Goal: Task Accomplishment & Management: Manage account settings

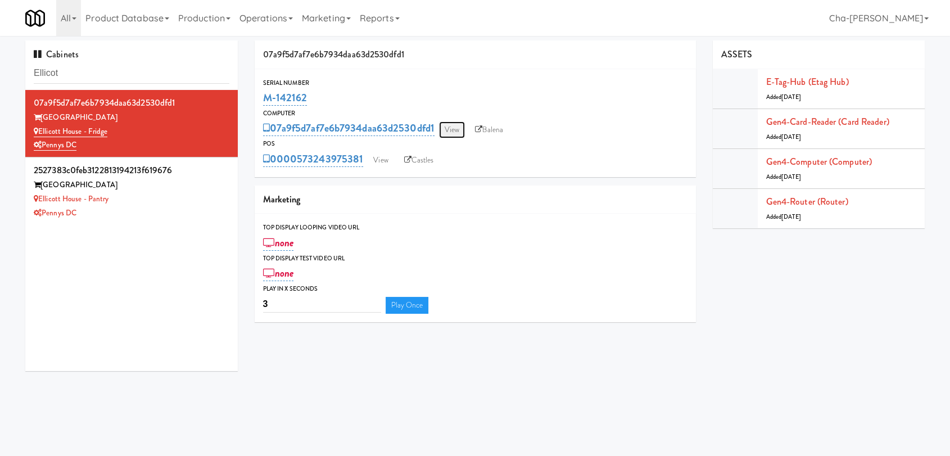
click at [451, 134] on link "View" at bounding box center [452, 129] width 26 height 17
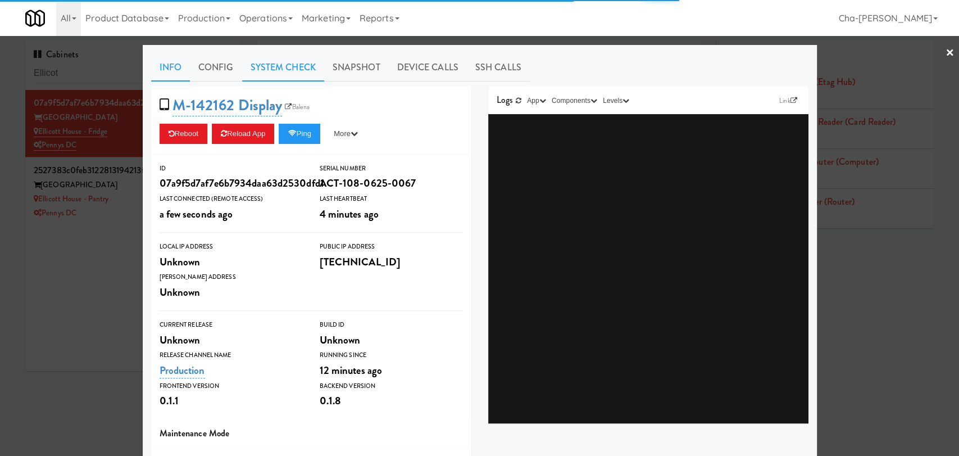
click at [279, 61] on link "System Check" at bounding box center [283, 67] width 82 height 28
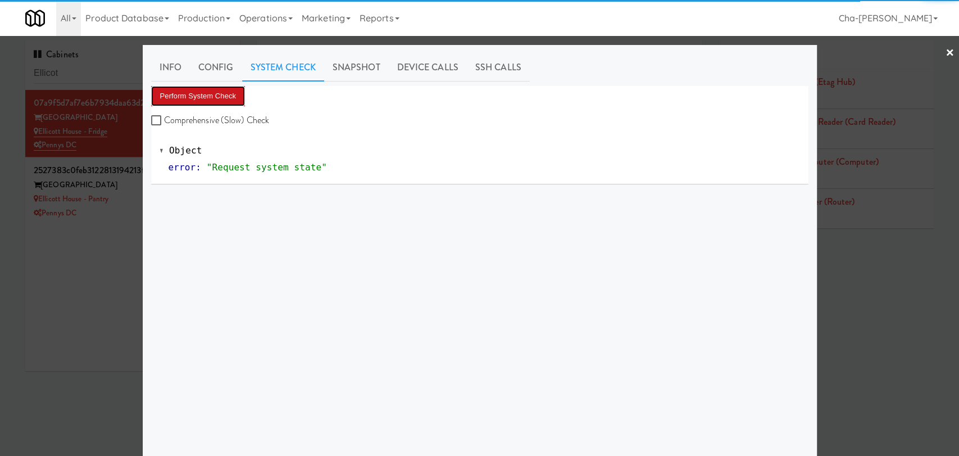
click at [216, 94] on button "Perform System Check" at bounding box center [198, 96] width 94 height 20
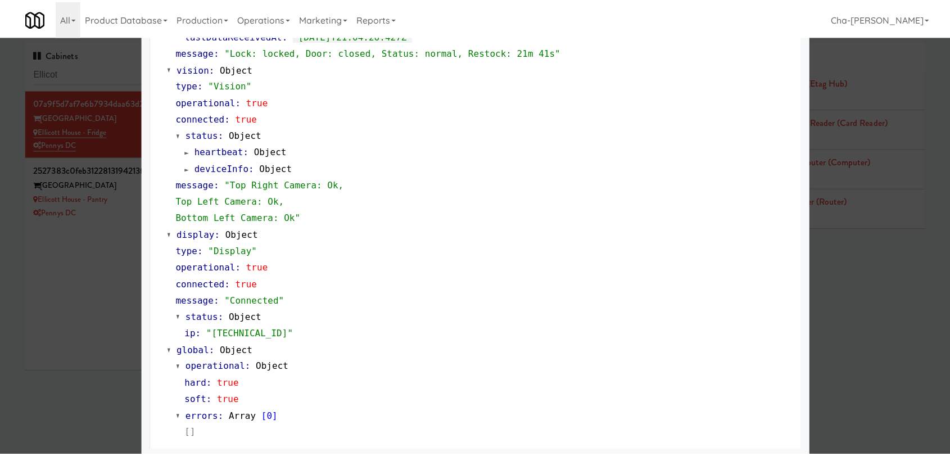
scroll to position [417, 0]
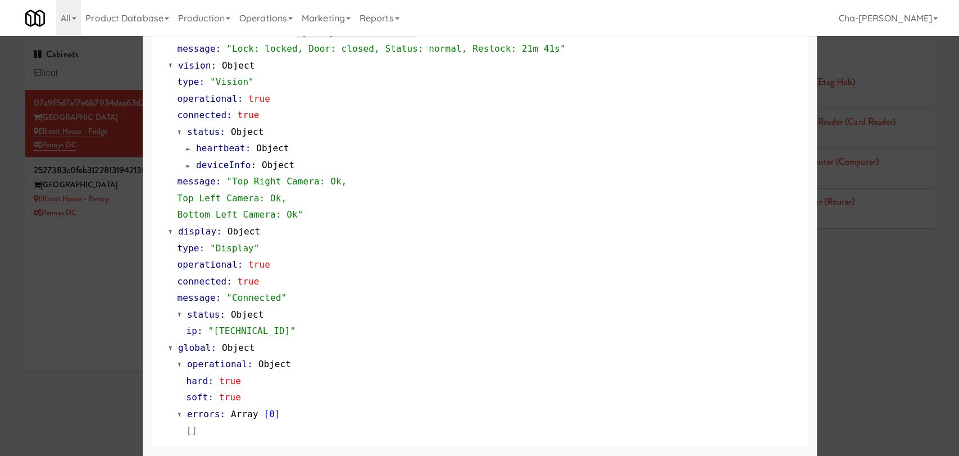
click at [106, 283] on div at bounding box center [479, 228] width 959 height 456
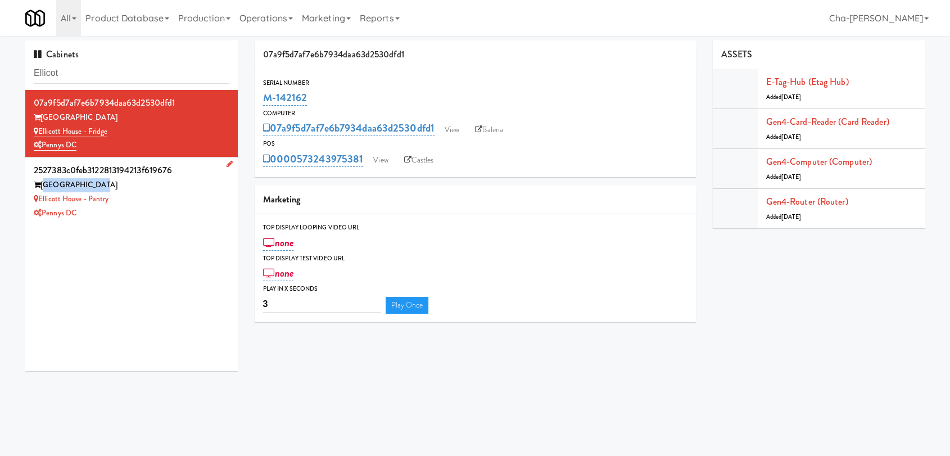
drag, startPoint x: 102, startPoint y: 188, endPoint x: 43, endPoint y: 190, distance: 58.5
click at [43, 190] on div "Ellicott House" at bounding box center [132, 185] width 196 height 14
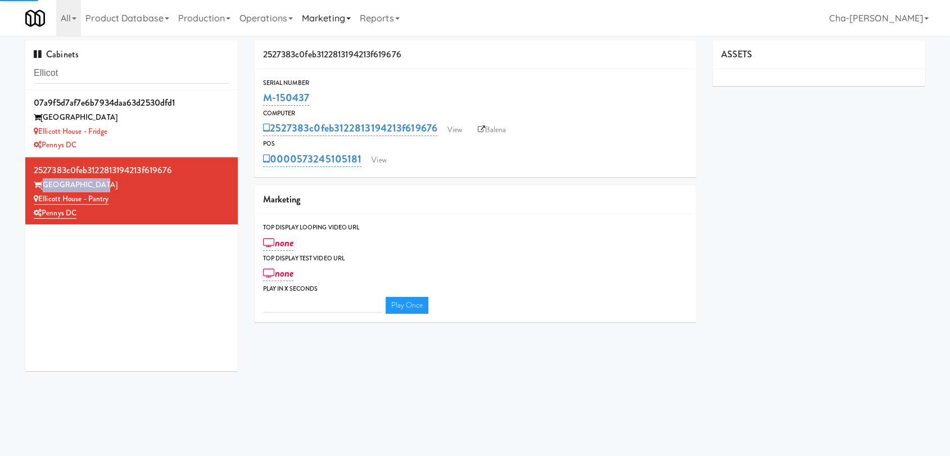
type input "3"
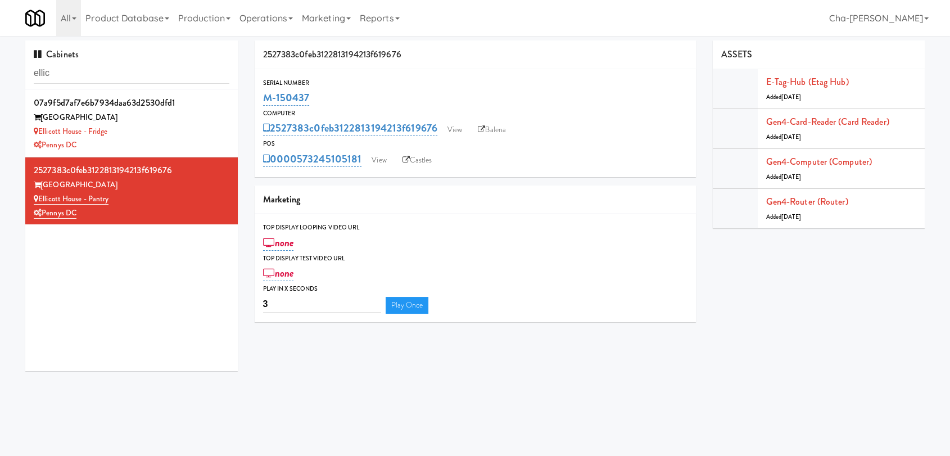
drag, startPoint x: 325, startPoint y: 98, endPoint x: 262, endPoint y: 104, distance: 63.7
click at [263, 104] on div "M-150437" at bounding box center [475, 97] width 424 height 19
copy link "M-150437"
click at [454, 128] on link "View" at bounding box center [455, 129] width 26 height 17
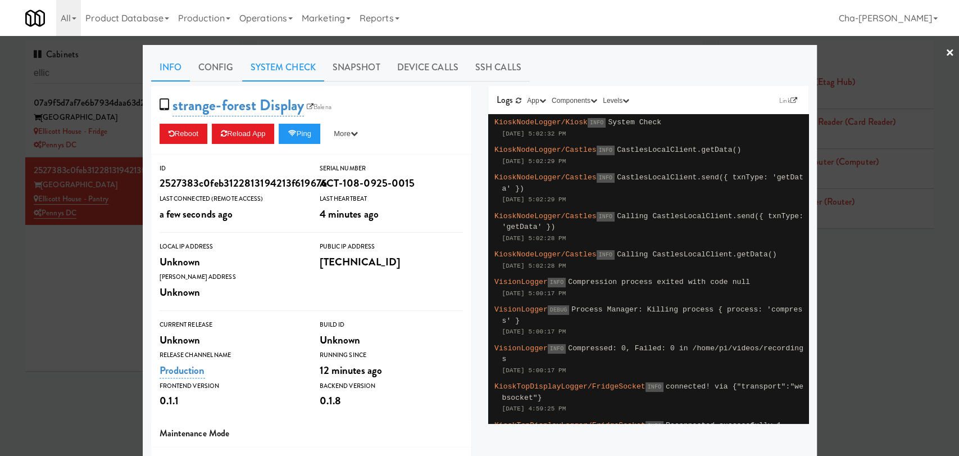
click at [269, 69] on link "System Check" at bounding box center [283, 67] width 82 height 28
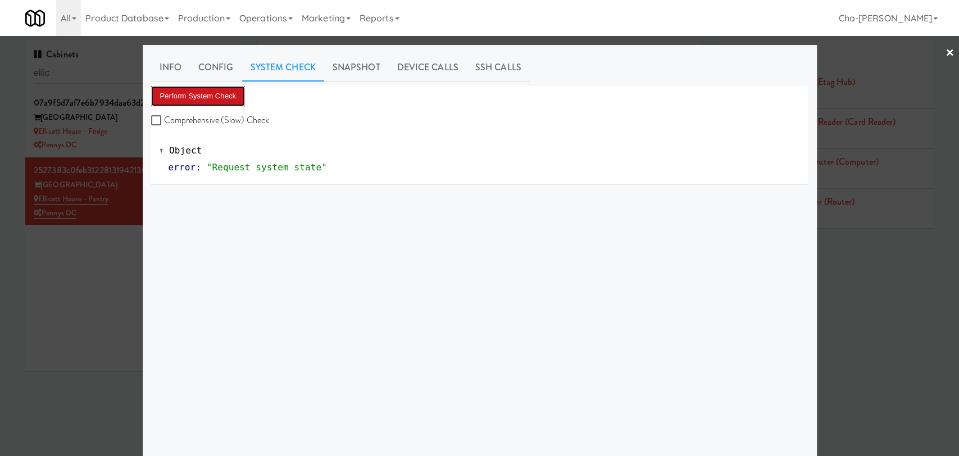
click at [233, 96] on button "Perform System Check" at bounding box center [198, 96] width 94 height 20
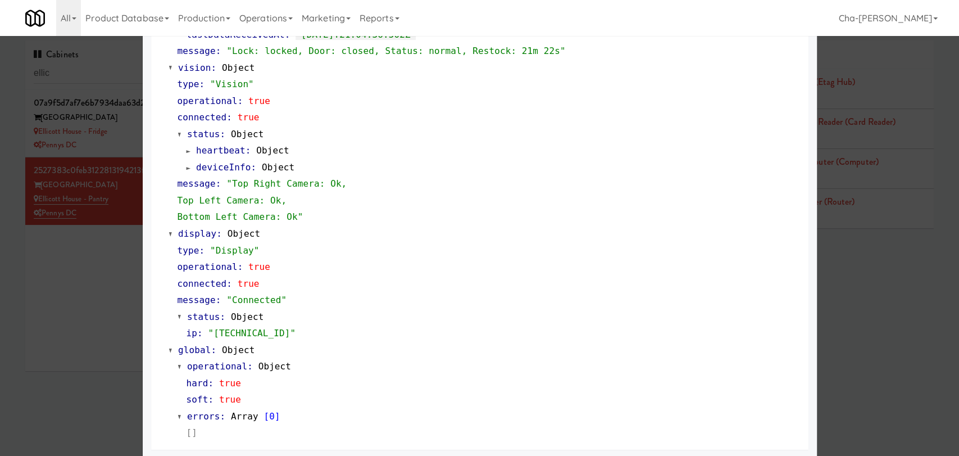
scroll to position [417, 0]
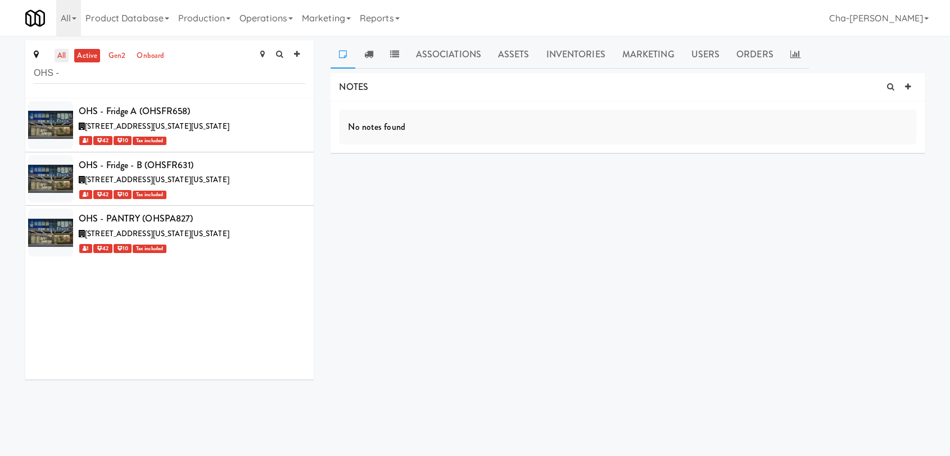
click at [60, 58] on link "all" at bounding box center [62, 56] width 14 height 14
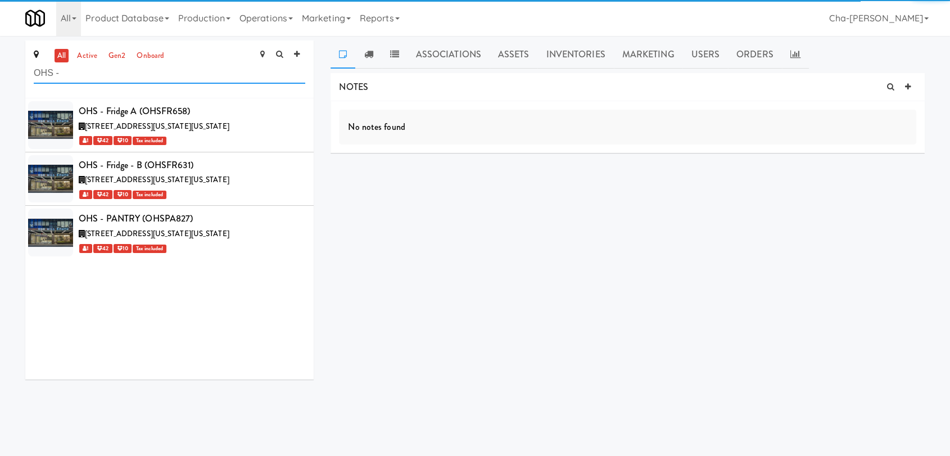
click at [95, 78] on input "OHS -" at bounding box center [169, 73] width 271 height 21
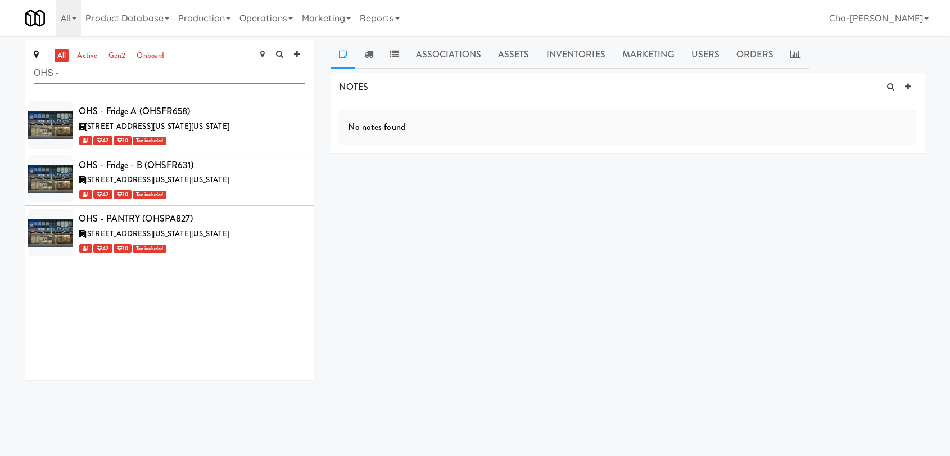
click at [95, 78] on input "OHS -" at bounding box center [169, 73] width 271 height 21
paste input "[GEOGRAPHIC_DATA]"
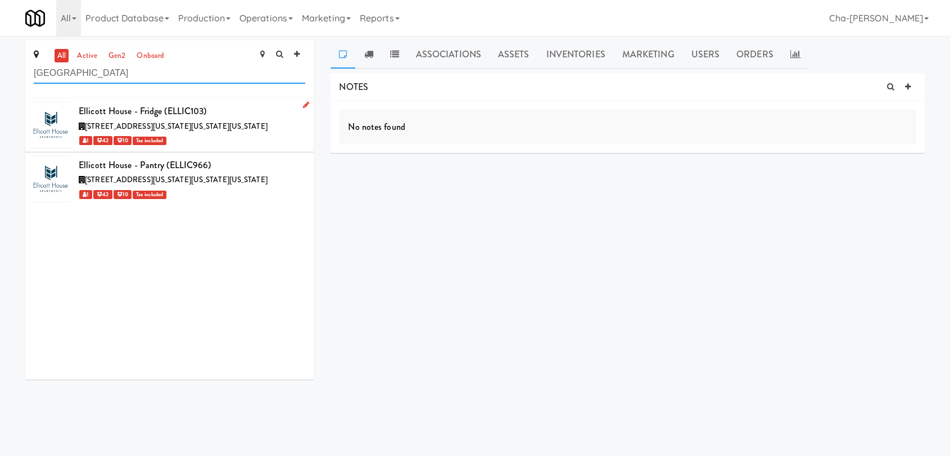
type input "[GEOGRAPHIC_DATA]"
click at [303, 105] on icon at bounding box center [306, 104] width 6 height 7
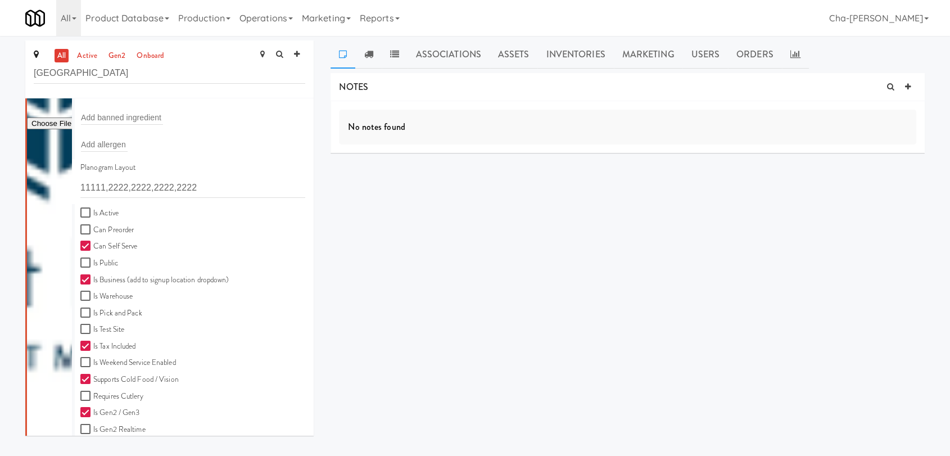
scroll to position [249, 0]
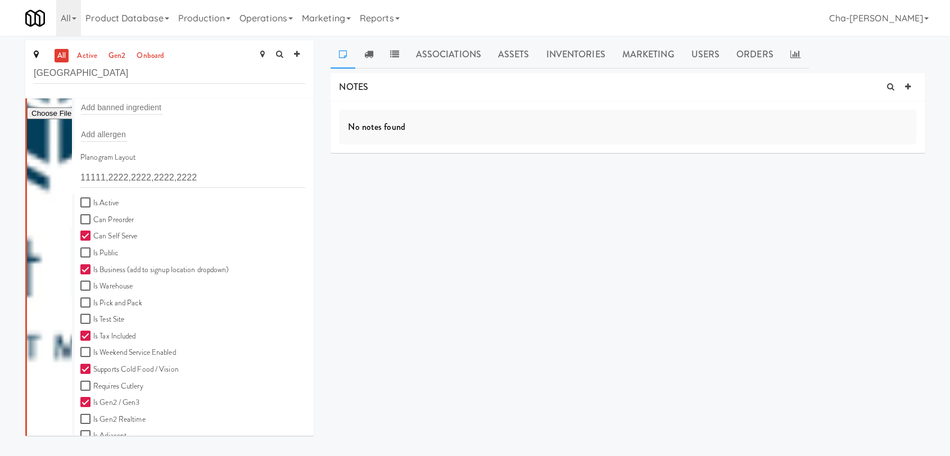
click at [95, 203] on label "Is Active" at bounding box center [99, 203] width 38 height 14
click at [93, 203] on input "Is Active" at bounding box center [86, 202] width 13 height 9
checkbox input "true"
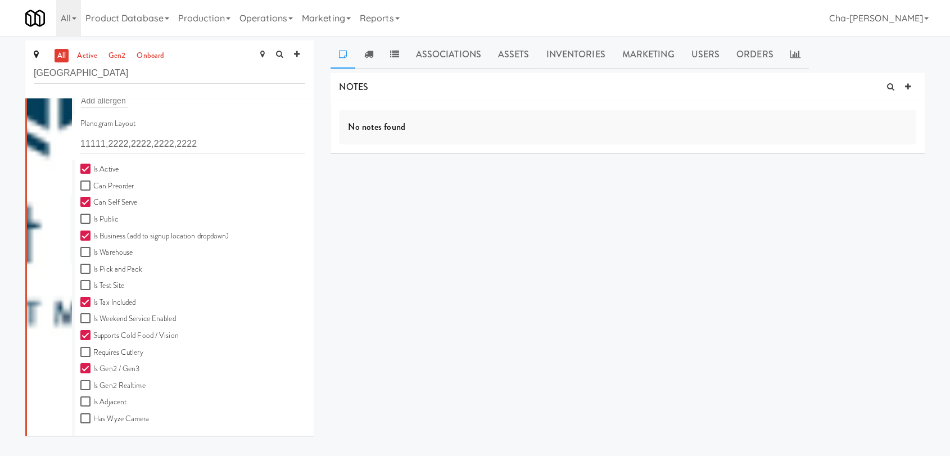
scroll to position [375, 0]
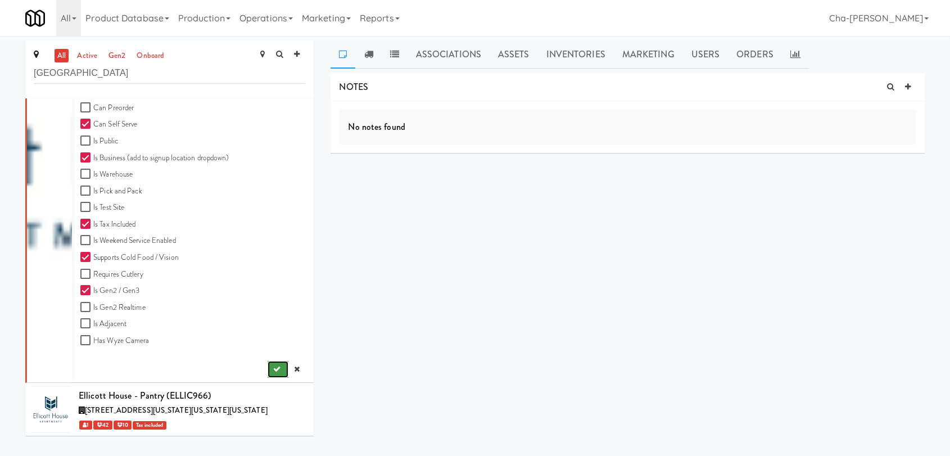
click at [274, 361] on button "submit" at bounding box center [277, 369] width 21 height 17
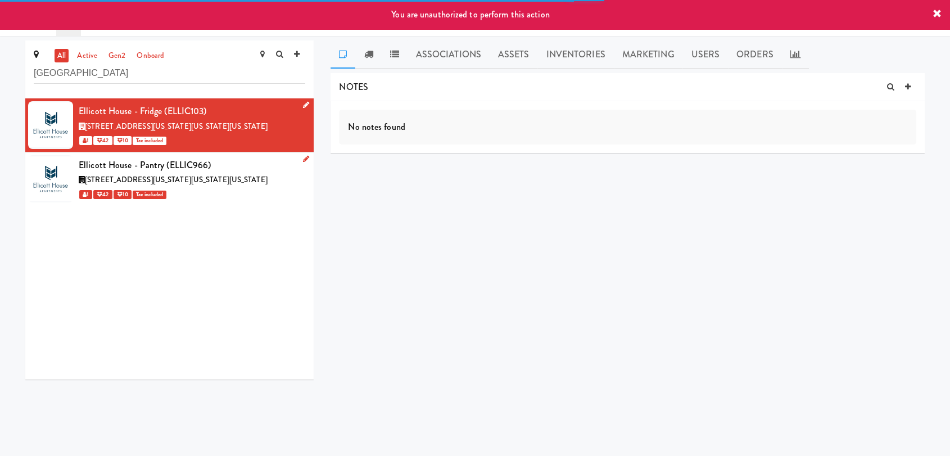
click at [303, 162] on icon at bounding box center [306, 158] width 6 height 7
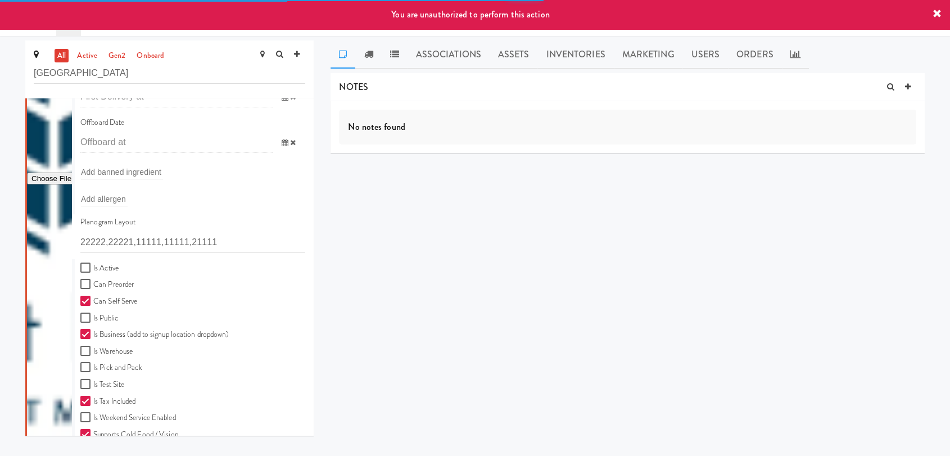
scroll to position [312, 0]
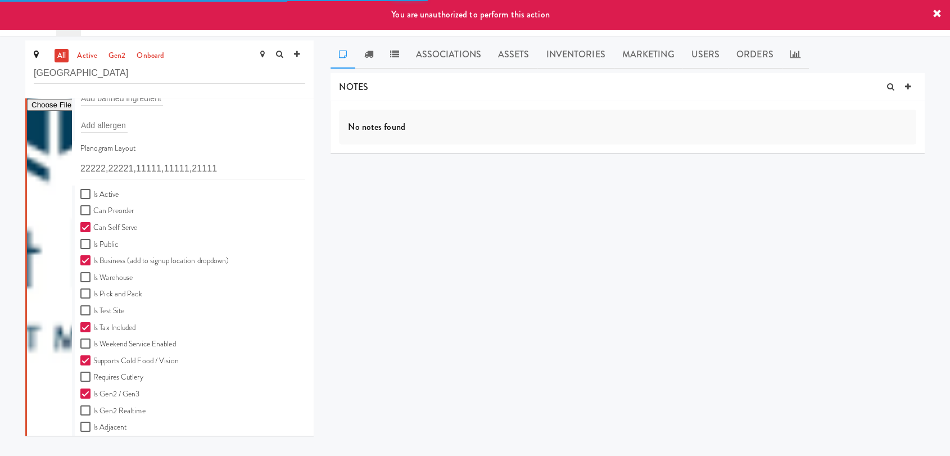
click at [99, 202] on label "Is Active" at bounding box center [99, 195] width 38 height 14
click at [93, 199] on input "Is Active" at bounding box center [86, 194] width 13 height 9
checkbox input "true"
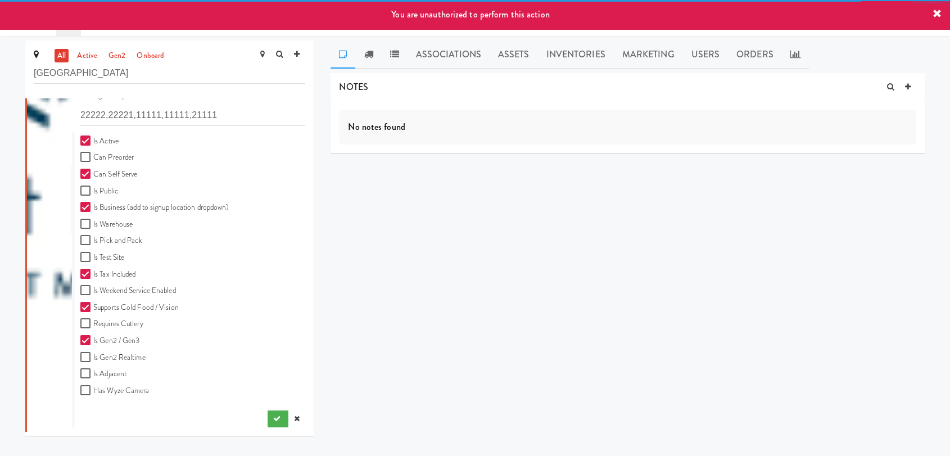
scroll to position [379, 0]
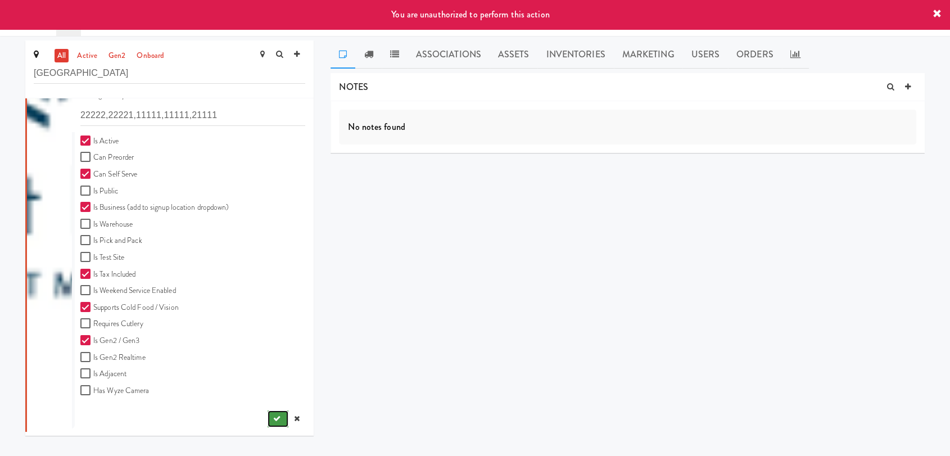
click at [269, 414] on button "submit" at bounding box center [277, 418] width 21 height 17
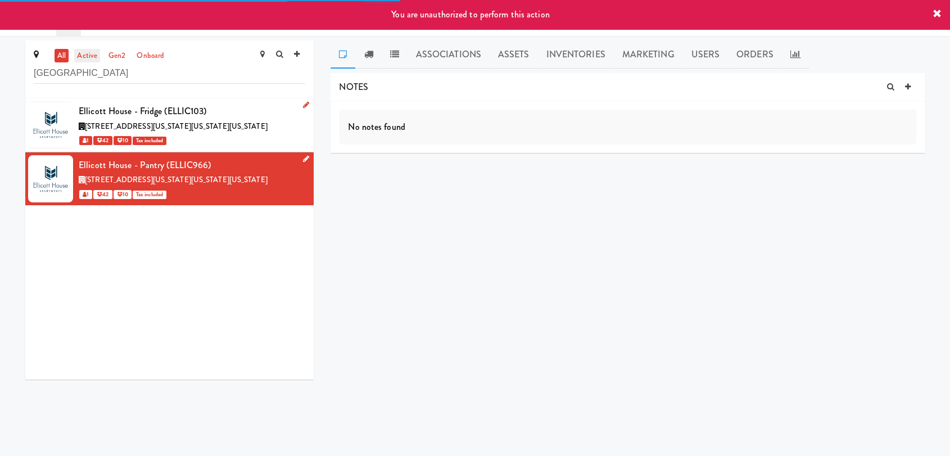
click at [81, 52] on link "active" at bounding box center [87, 56] width 26 height 14
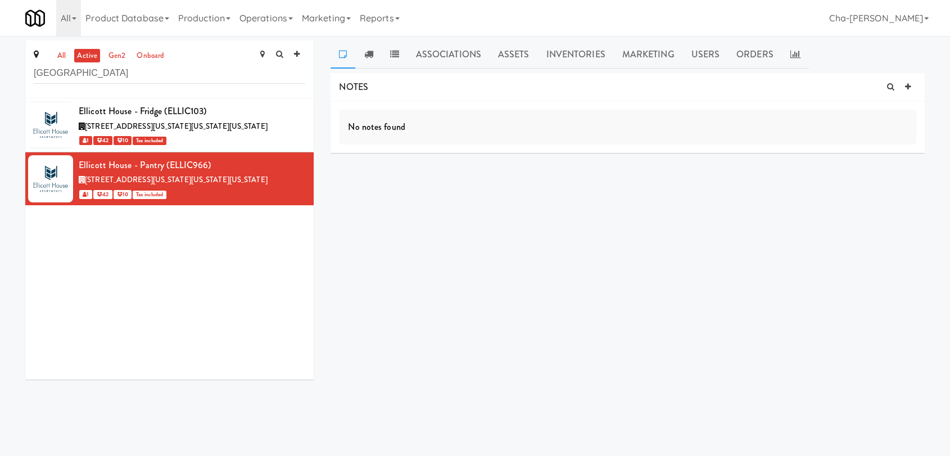
click at [89, 56] on link "active" at bounding box center [87, 56] width 26 height 14
click at [267, 21] on link "Operations" at bounding box center [266, 18] width 62 height 36
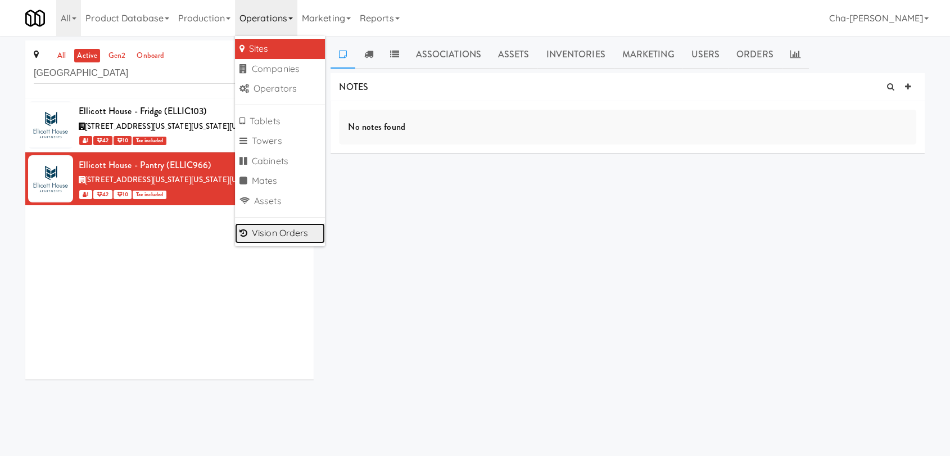
click at [294, 232] on link "Vision Orders" at bounding box center [280, 233] width 90 height 20
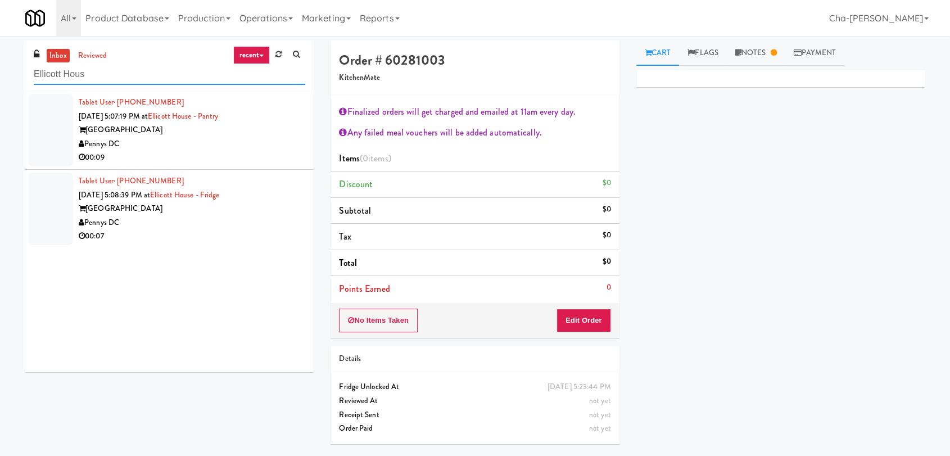
type input "Ellicott Hous"
click at [237, 139] on div "Pennys DC" at bounding box center [192, 144] width 226 height 14
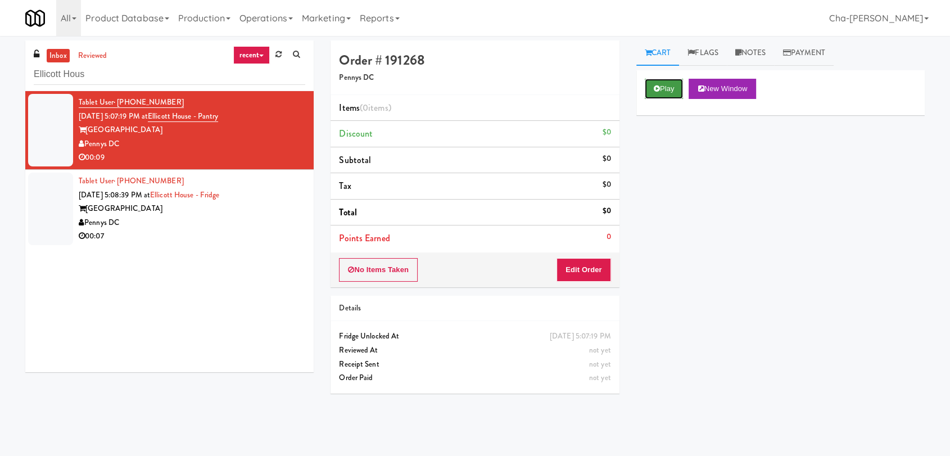
click at [660, 89] on button "Play" at bounding box center [663, 89] width 39 height 20
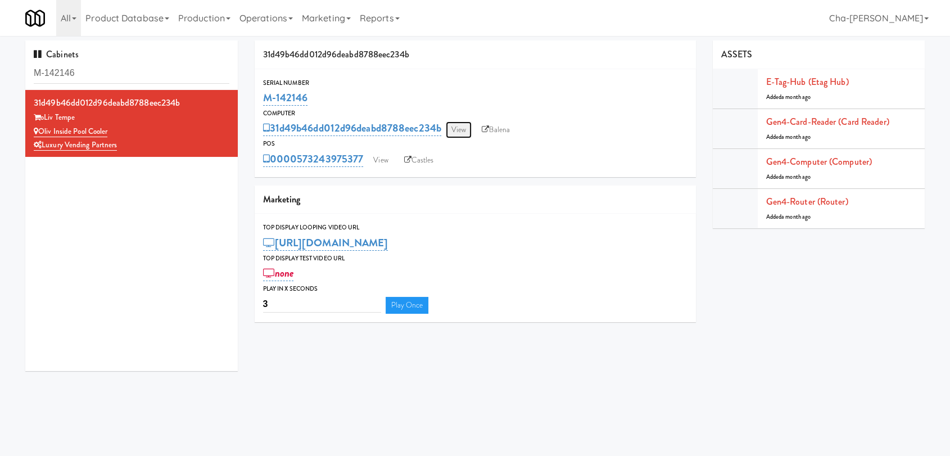
click at [463, 128] on link "View" at bounding box center [459, 129] width 26 height 17
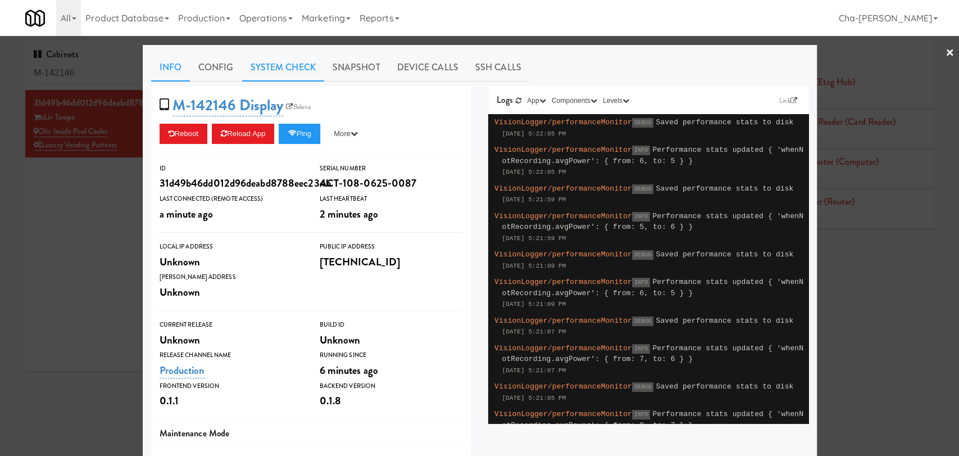
click at [276, 68] on link "System Check" at bounding box center [283, 67] width 82 height 28
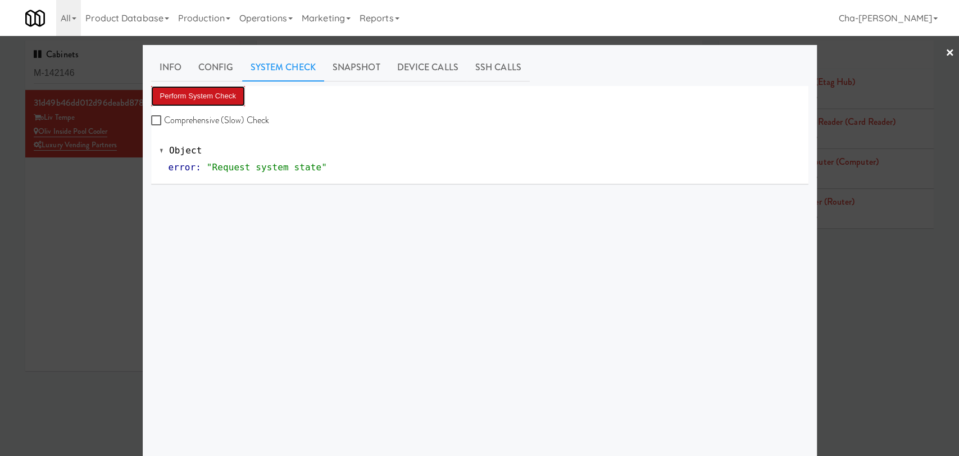
click at [227, 94] on button "Perform System Check" at bounding box center [198, 96] width 94 height 20
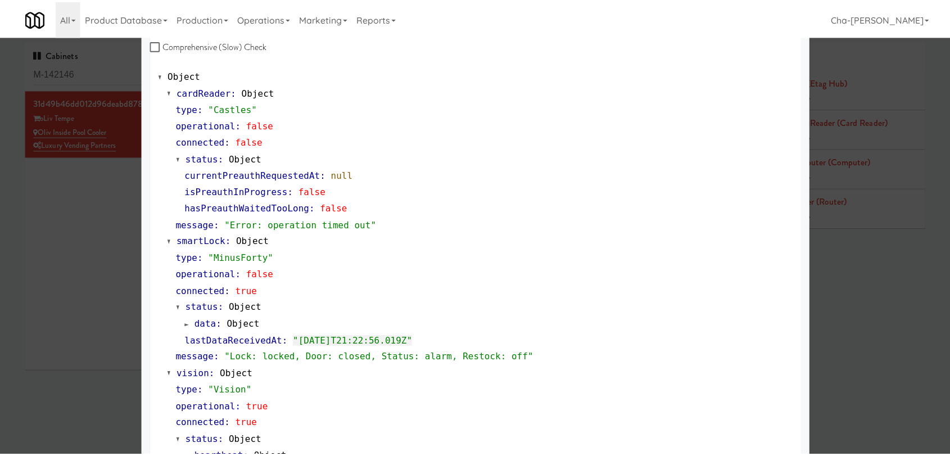
scroll to position [25, 0]
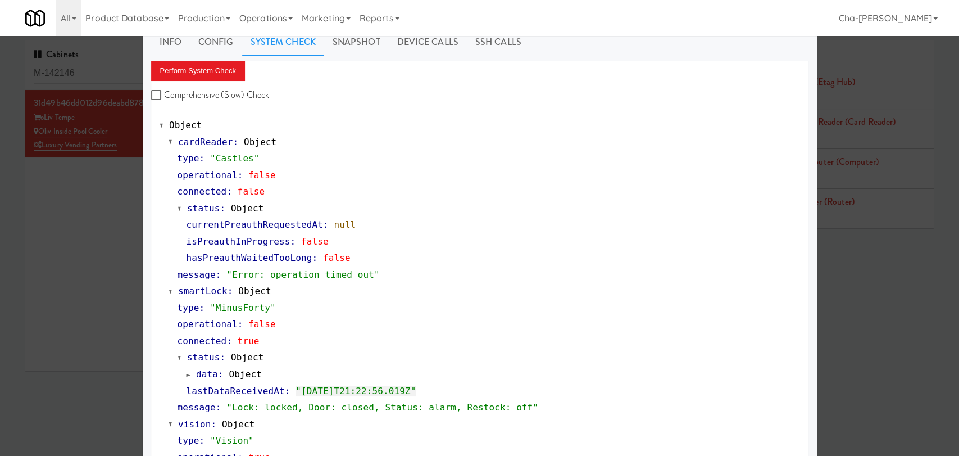
click at [75, 200] on div at bounding box center [479, 228] width 959 height 456
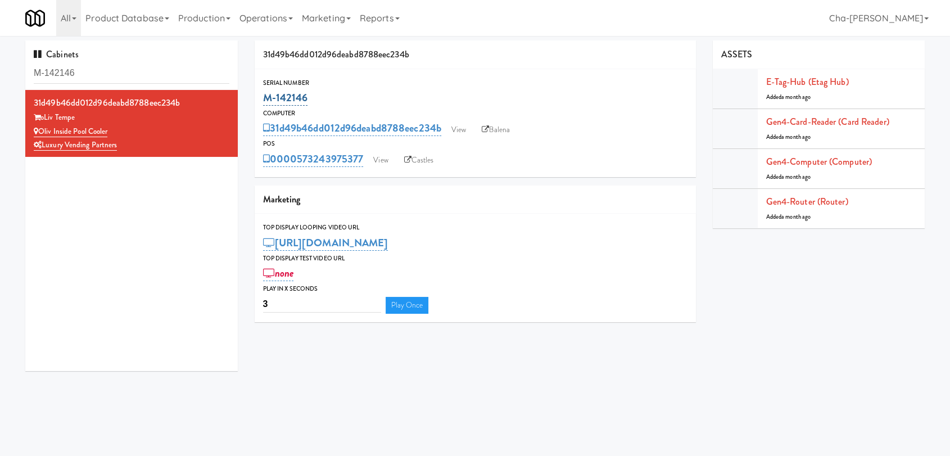
drag, startPoint x: 319, startPoint y: 95, endPoint x: 267, endPoint y: 94, distance: 52.3
click at [267, 94] on div "M-142146" at bounding box center [475, 97] width 424 height 19
copy link "M-142146"
click at [458, 126] on link "View" at bounding box center [457, 129] width 26 height 17
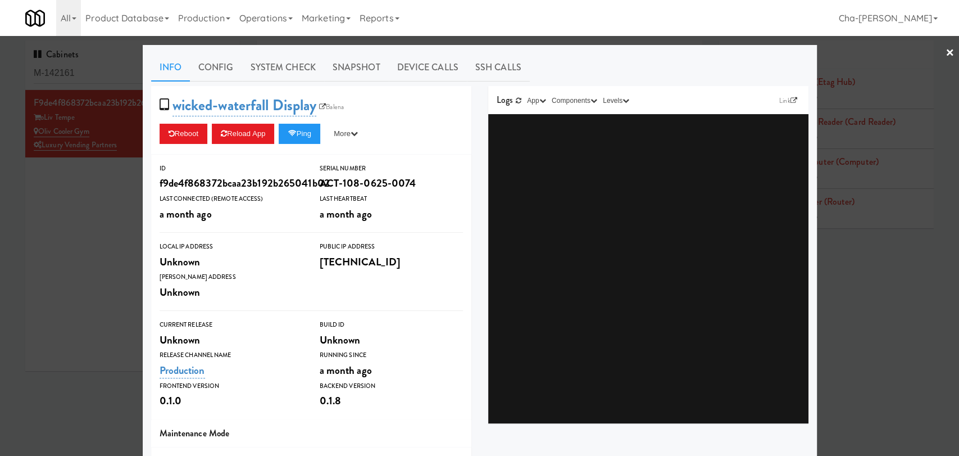
click at [89, 193] on div at bounding box center [479, 228] width 959 height 456
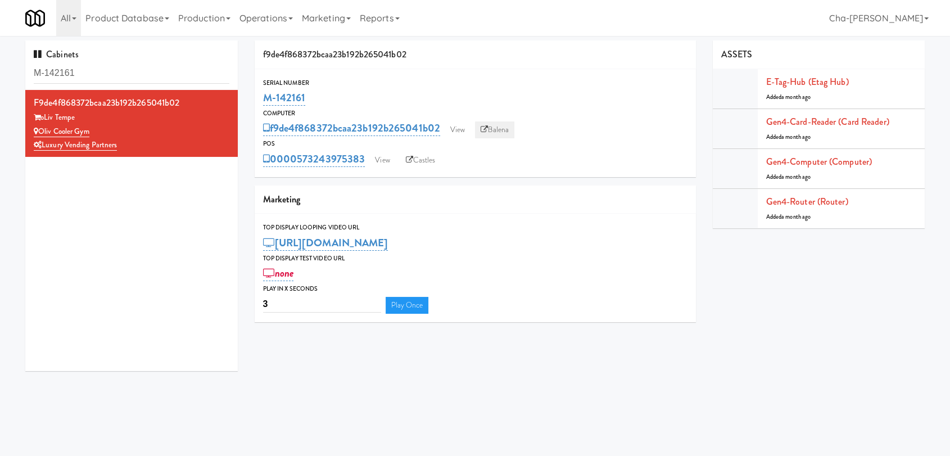
click at [504, 125] on link "Balena" at bounding box center [494, 129] width 39 height 17
drag, startPoint x: 331, startPoint y: 94, endPoint x: 256, endPoint y: 103, distance: 75.3
click at [256, 103] on div "Serial Number M-142161" at bounding box center [475, 93] width 441 height 30
copy link "M-142161"
click at [380, 162] on link "View" at bounding box center [382, 160] width 26 height 17
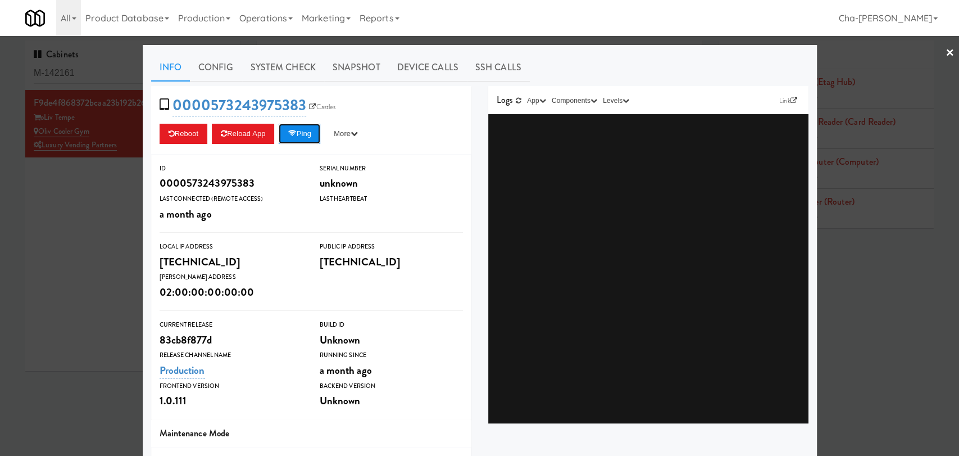
click at [311, 137] on button "Ping" at bounding box center [300, 134] width 42 height 20
click at [34, 241] on div at bounding box center [479, 228] width 959 height 456
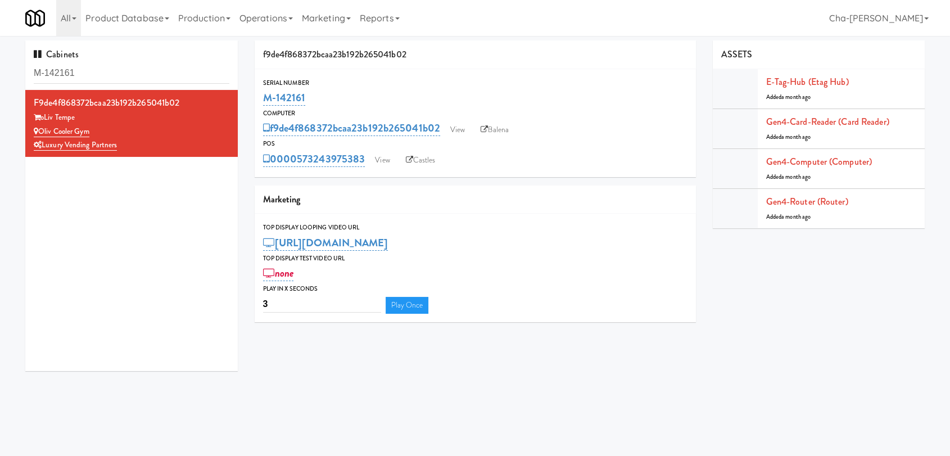
drag, startPoint x: 315, startPoint y: 102, endPoint x: 259, endPoint y: 103, distance: 55.6
click at [259, 103] on div "Serial Number M-142161" at bounding box center [475, 93] width 441 height 30
copy link "M-142161"
click at [379, 160] on link "View" at bounding box center [382, 160] width 26 height 17
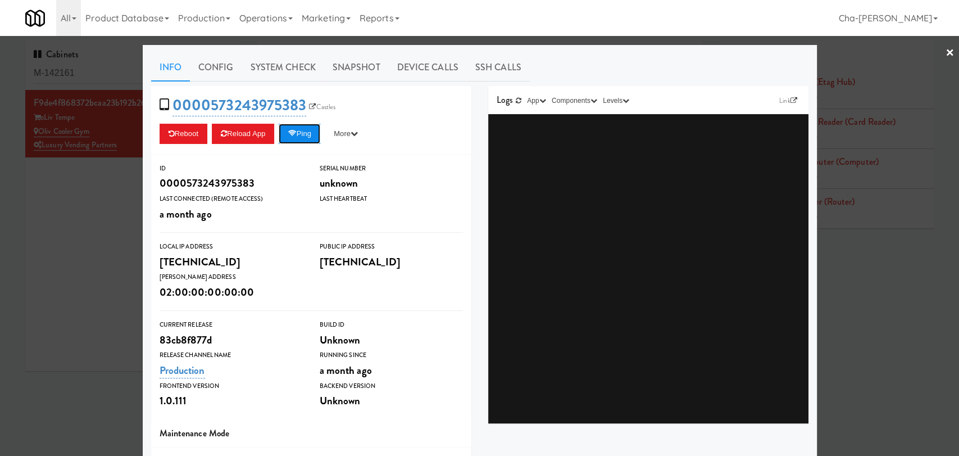
click at [282, 127] on button "Ping" at bounding box center [300, 134] width 42 height 20
click at [284, 75] on link "System Check" at bounding box center [283, 67] width 82 height 28
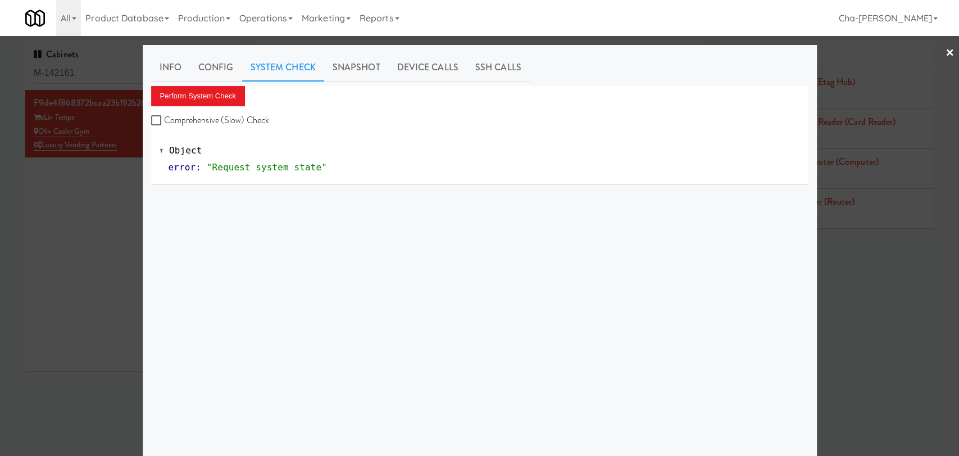
click at [48, 247] on div at bounding box center [479, 228] width 959 height 456
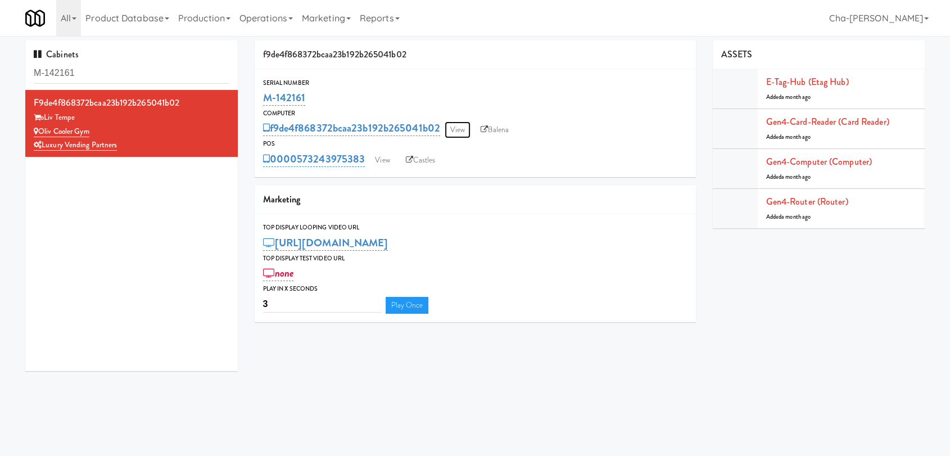
click at [463, 129] on link "View" at bounding box center [457, 129] width 26 height 17
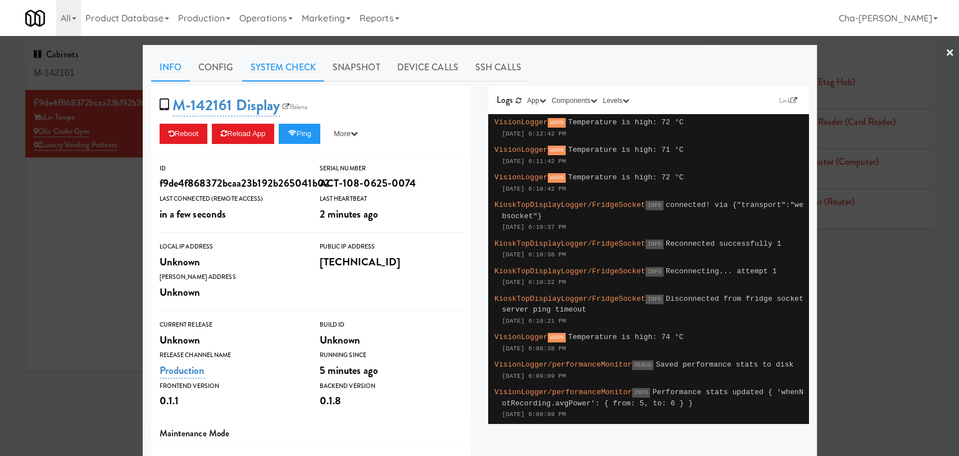
click at [270, 65] on link "System Check" at bounding box center [283, 67] width 82 height 28
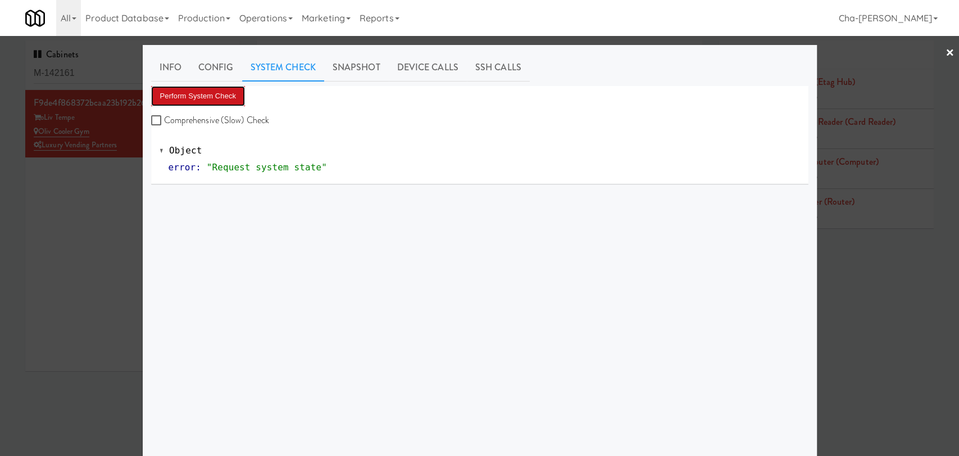
click at [229, 100] on button "Perform System Check" at bounding box center [198, 96] width 94 height 20
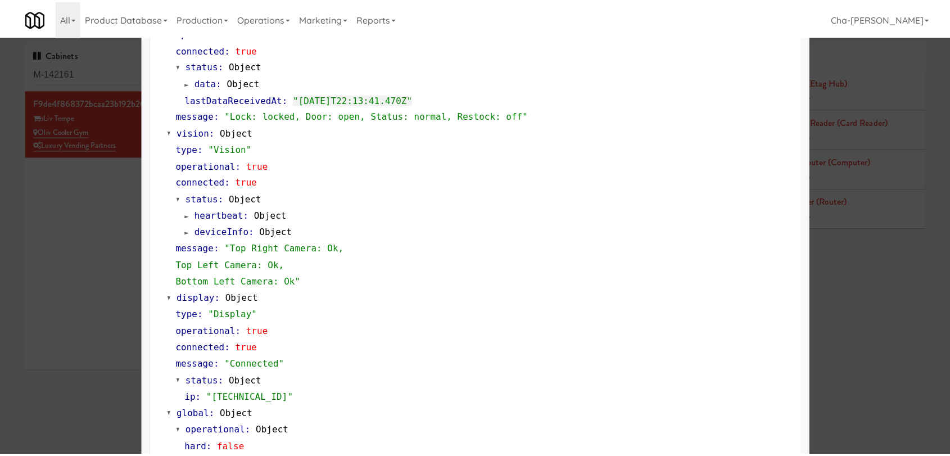
scroll to position [383, 0]
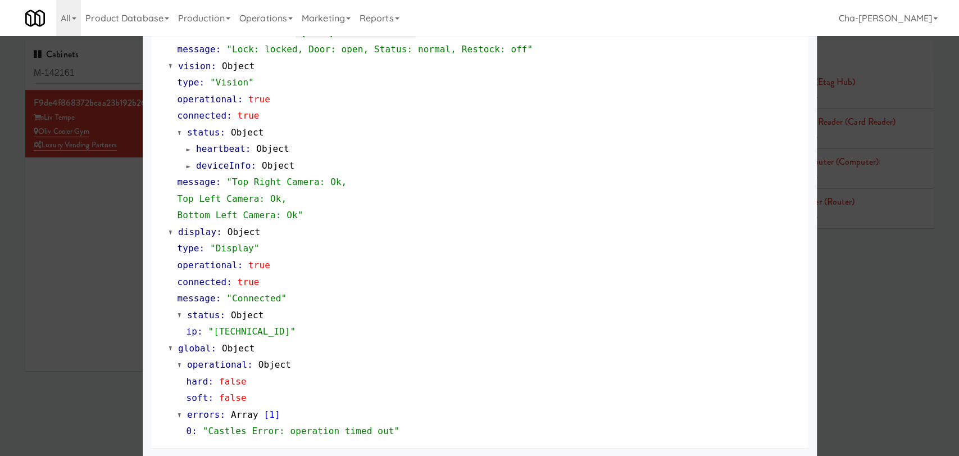
click at [85, 287] on div at bounding box center [479, 228] width 959 height 456
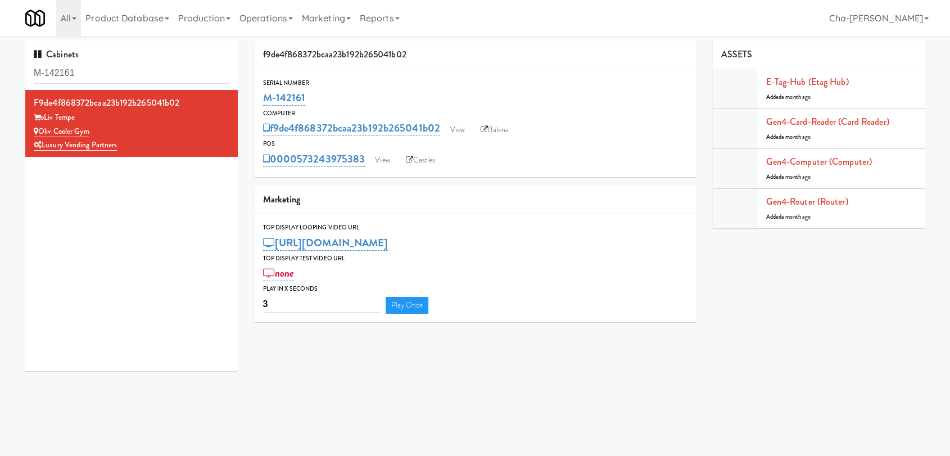
drag, startPoint x: 369, startPoint y: 170, endPoint x: 298, endPoint y: 170, distance: 71.4
click at [298, 170] on div "Serial Number M-142161 Computer f9de4f868372bcaa23b192b265041b02 View Balena PO…" at bounding box center [475, 123] width 441 height 108
copy link "573243975383"
click at [380, 167] on link "View" at bounding box center [382, 160] width 26 height 17
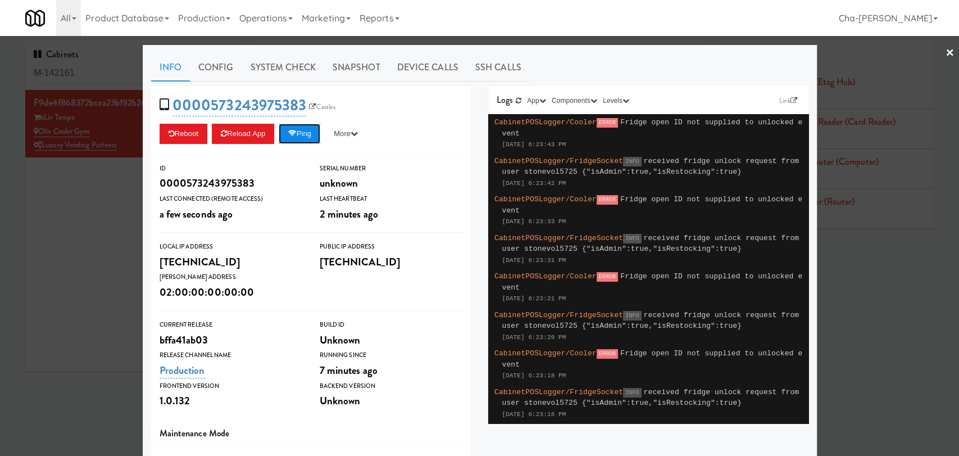
click at [305, 136] on button "Ping" at bounding box center [300, 134] width 42 height 20
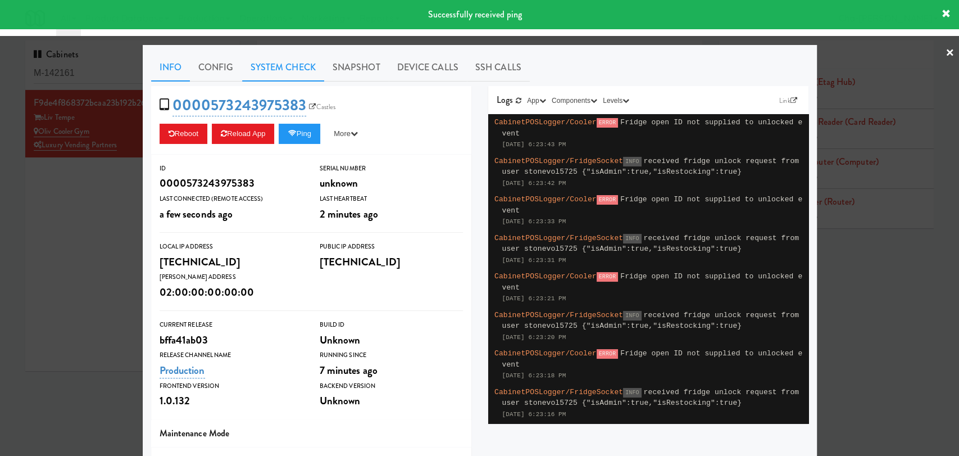
click at [288, 65] on link "System Check" at bounding box center [283, 67] width 82 height 28
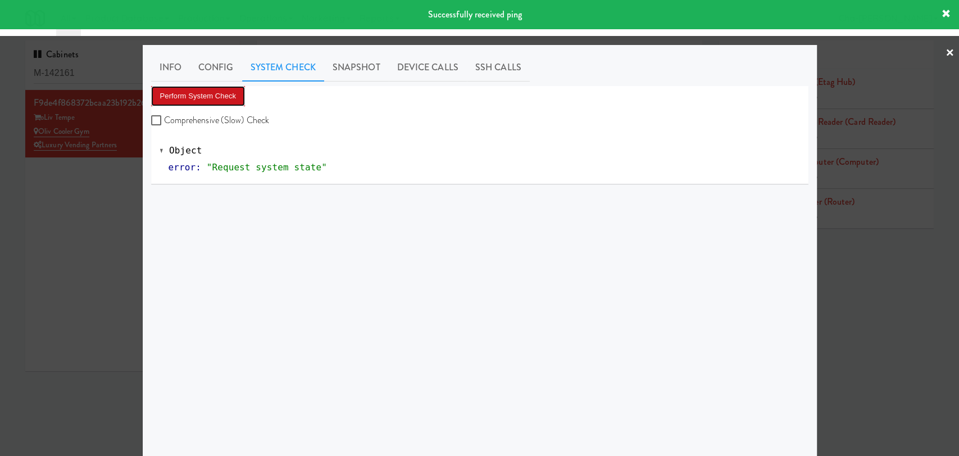
click at [217, 92] on button "Perform System Check" at bounding box center [198, 96] width 94 height 20
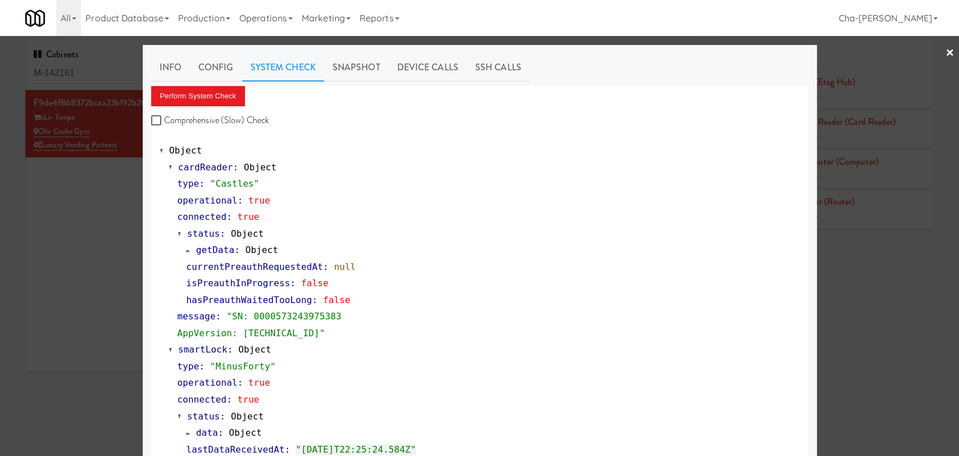
click at [75, 245] on div at bounding box center [479, 228] width 959 height 456
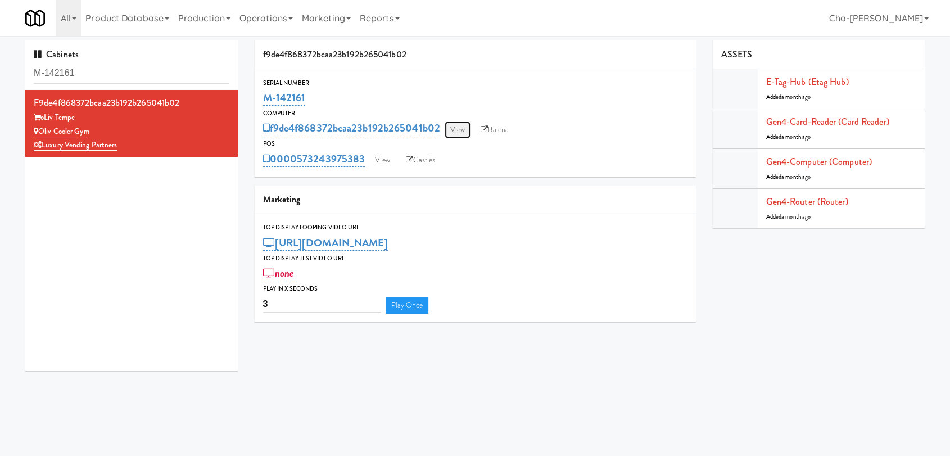
click at [452, 134] on link "View" at bounding box center [457, 129] width 26 height 17
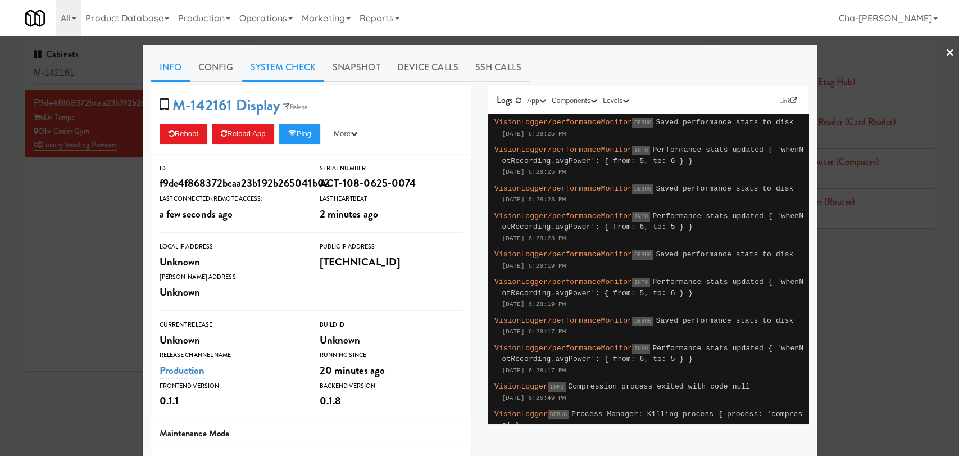
click at [271, 68] on link "System Check" at bounding box center [283, 67] width 82 height 28
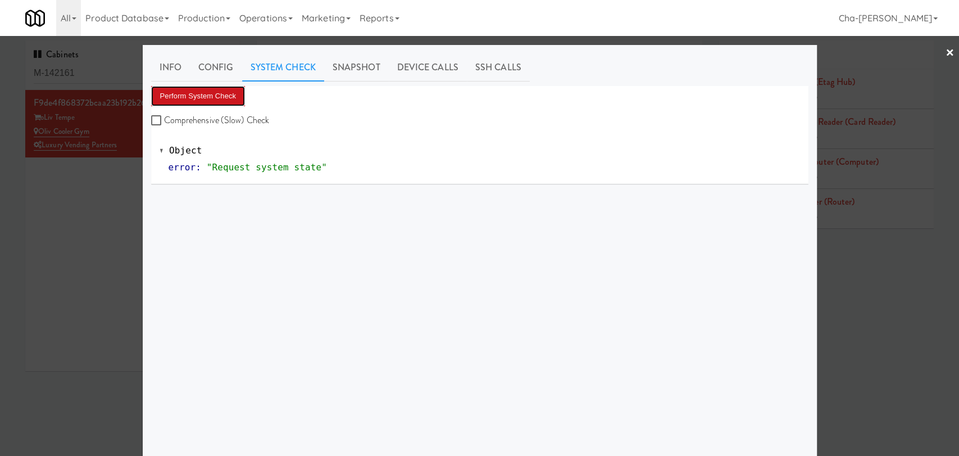
click at [206, 89] on button "Perform System Check" at bounding box center [198, 96] width 94 height 20
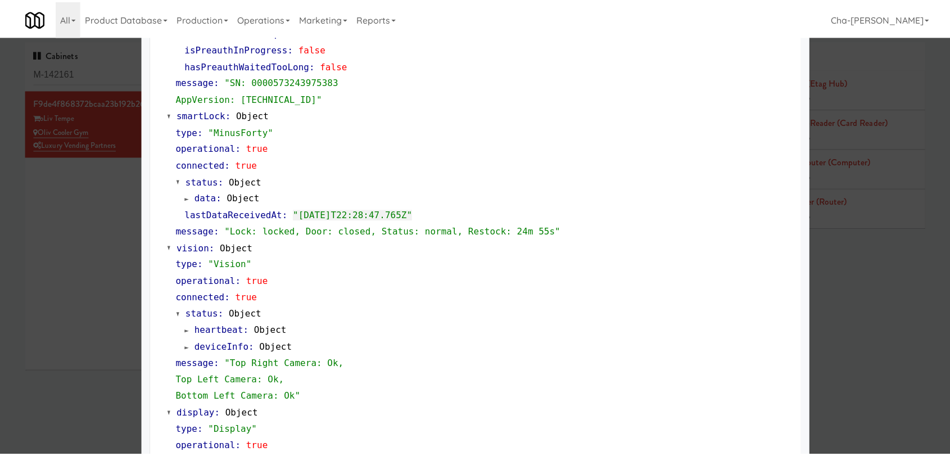
scroll to position [249, 0]
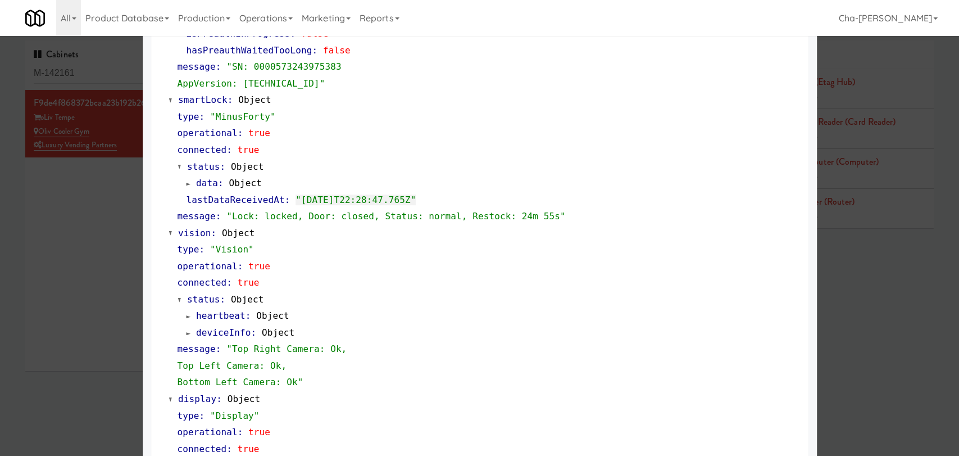
click at [99, 210] on div at bounding box center [479, 228] width 959 height 456
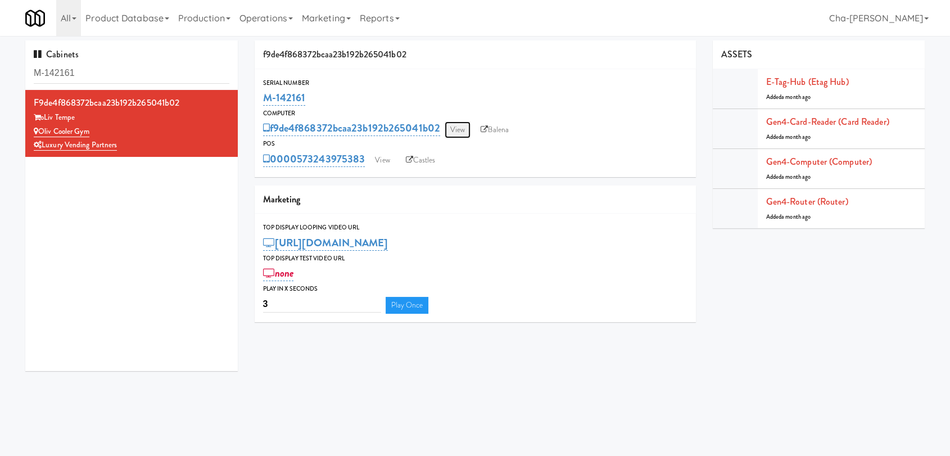
click at [466, 128] on link "View" at bounding box center [457, 129] width 26 height 17
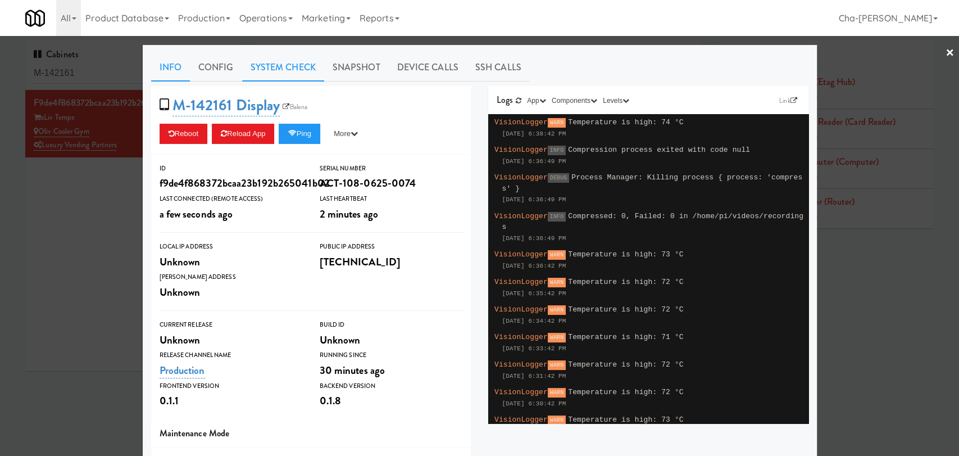
click at [308, 73] on link "System Check" at bounding box center [283, 67] width 82 height 28
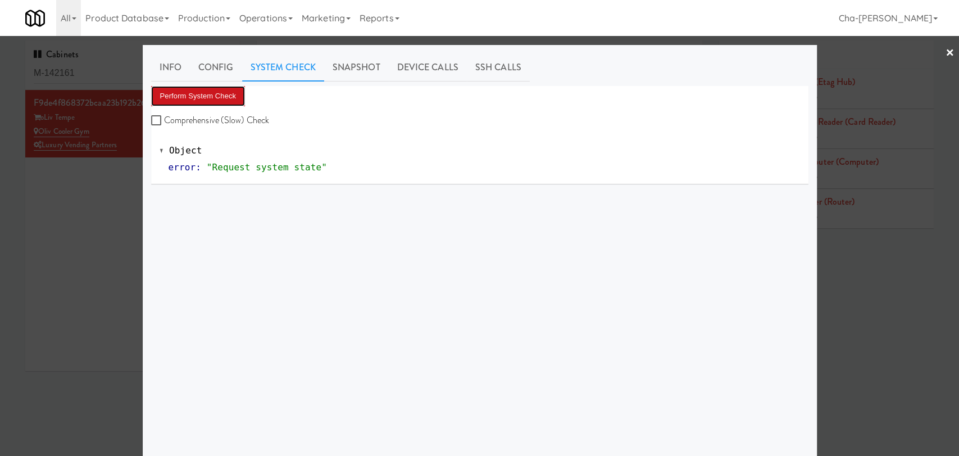
click at [230, 97] on button "Perform System Check" at bounding box center [198, 96] width 94 height 20
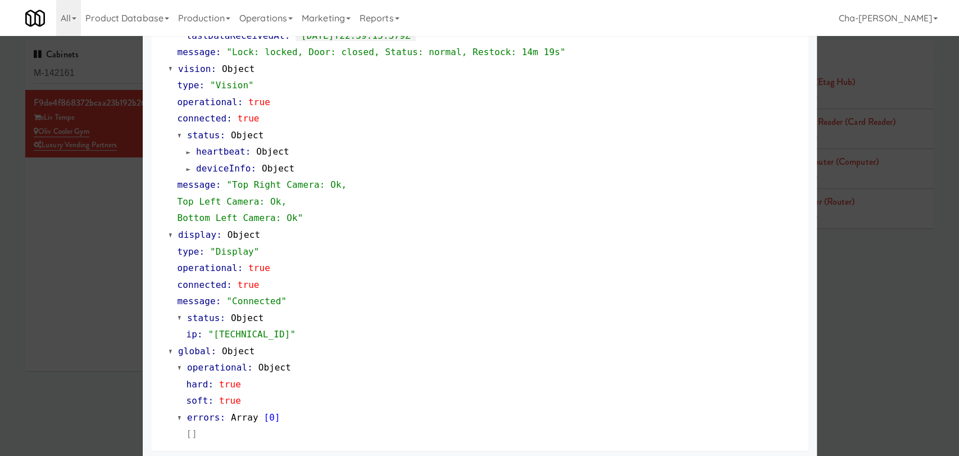
scroll to position [417, 0]
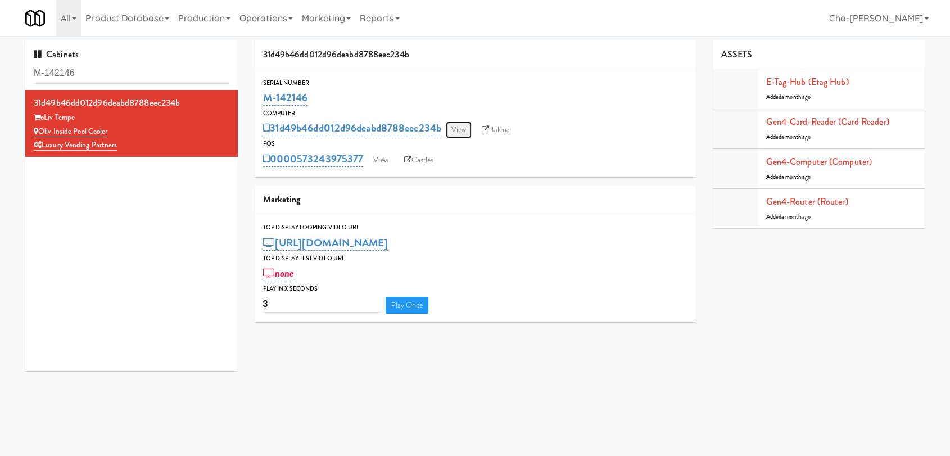
click at [467, 135] on link "View" at bounding box center [459, 129] width 26 height 17
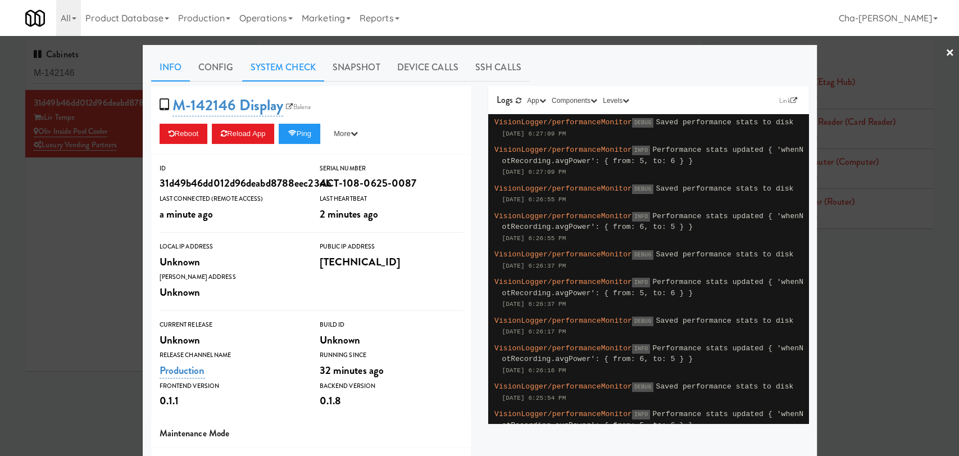
click at [272, 56] on link "System Check" at bounding box center [283, 67] width 82 height 28
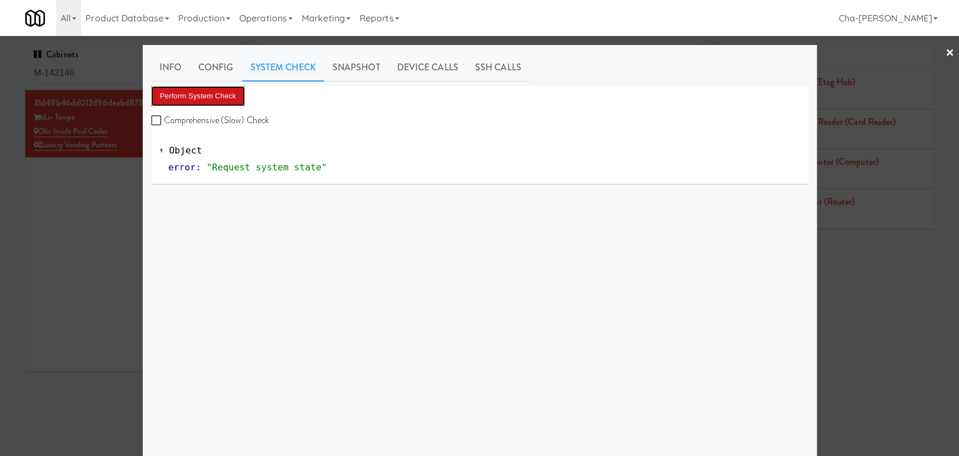
click at [215, 100] on button "Perform System Check" at bounding box center [198, 96] width 94 height 20
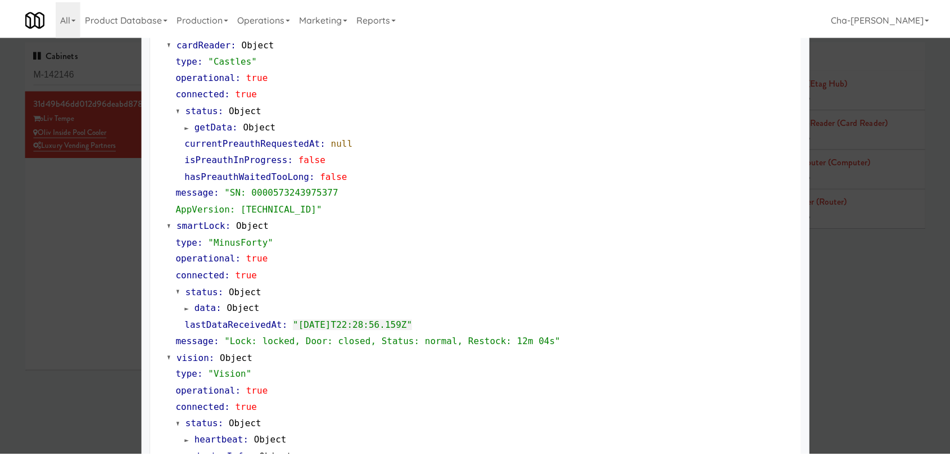
scroll to position [125, 0]
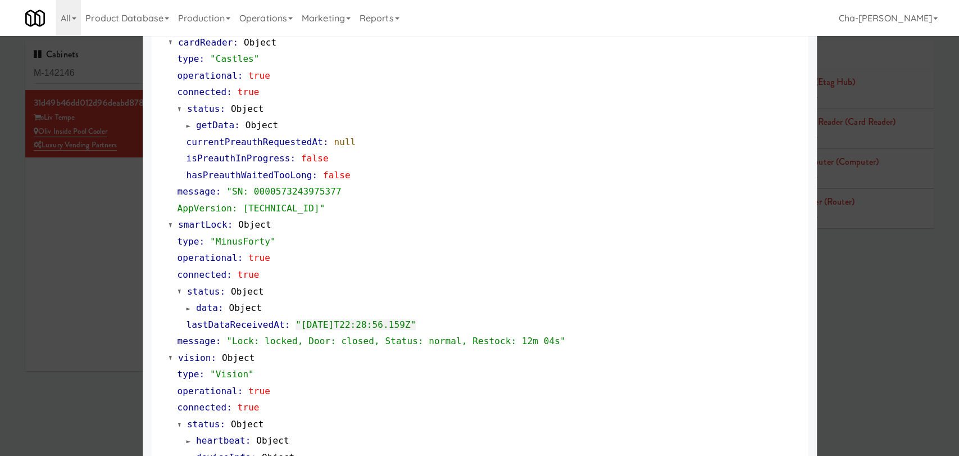
click at [103, 270] on div at bounding box center [479, 228] width 959 height 456
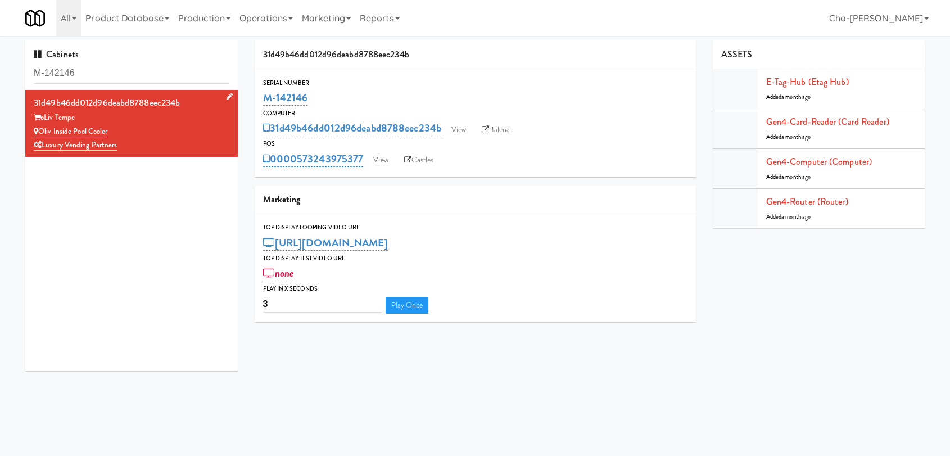
drag, startPoint x: 117, startPoint y: 134, endPoint x: 40, endPoint y: 127, distance: 77.3
click at [40, 127] on div "Oliv Inside Pool Cooler" at bounding box center [132, 132] width 196 height 14
copy link "Oliv Inside Pool Cooler"
click at [465, 130] on link "View" at bounding box center [459, 129] width 26 height 17
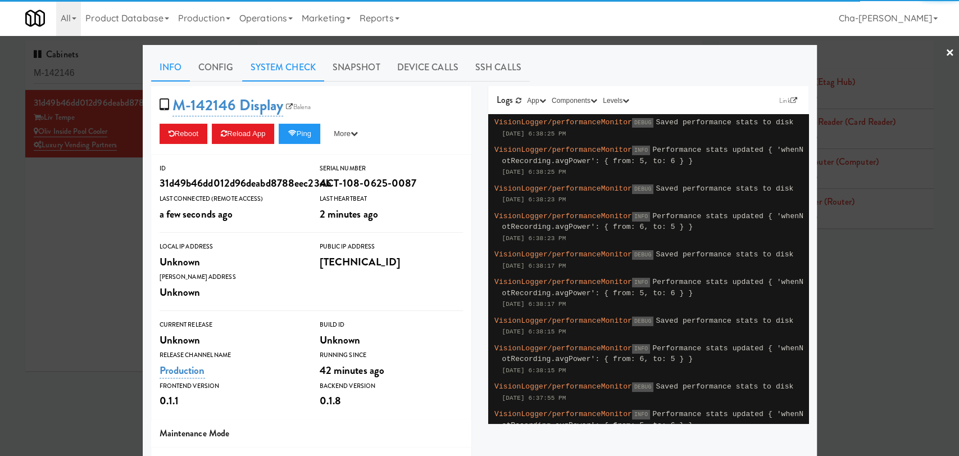
click at [278, 63] on link "System Check" at bounding box center [283, 67] width 82 height 28
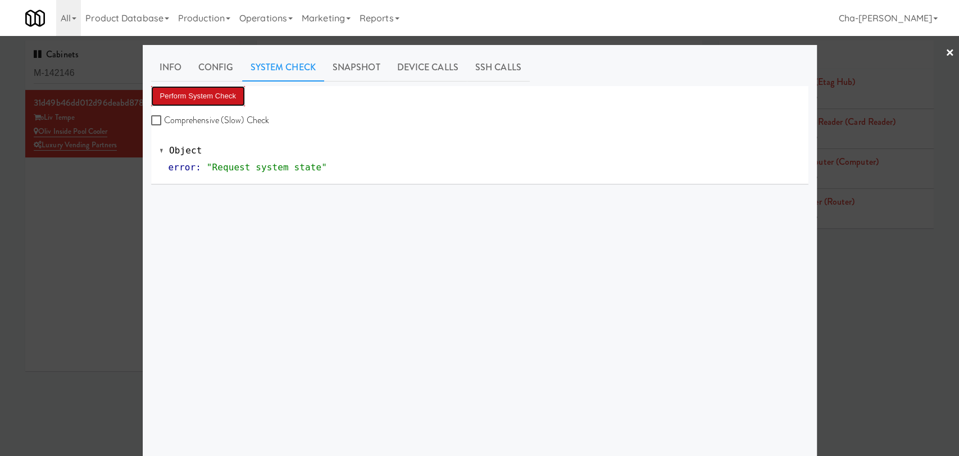
click at [212, 93] on button "Perform System Check" at bounding box center [198, 96] width 94 height 20
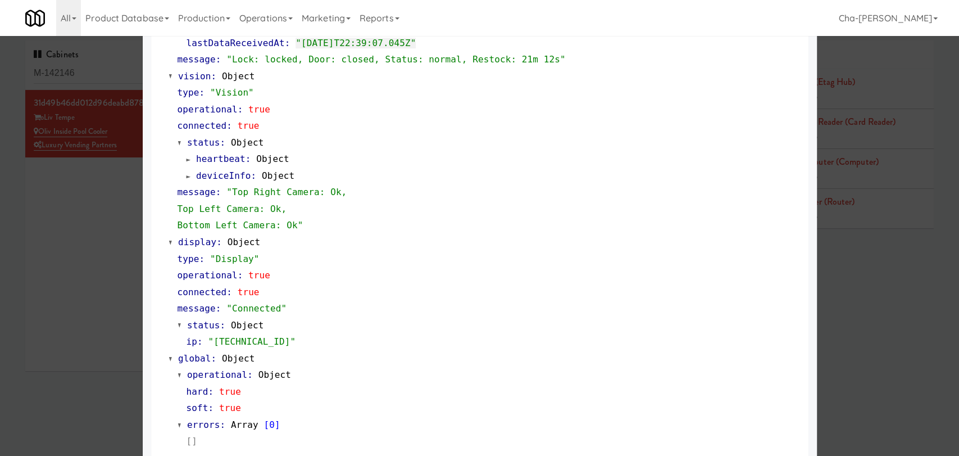
scroll to position [417, 0]
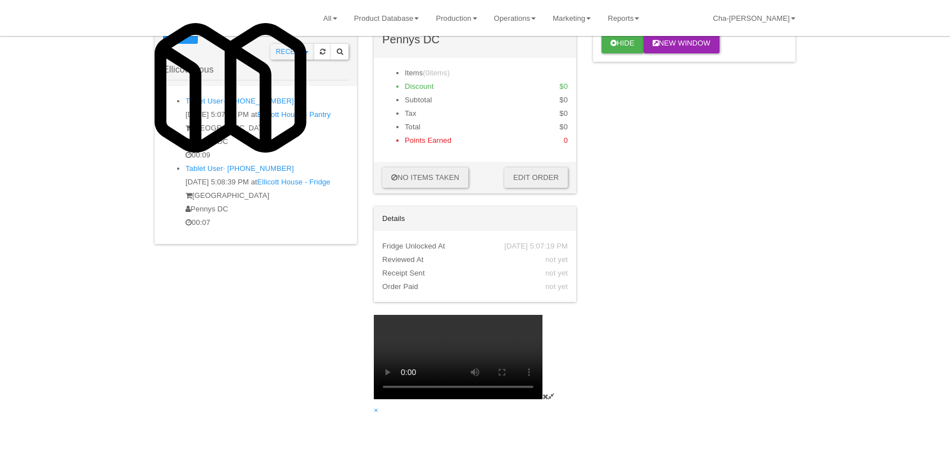
click at [696, 62] on div "Hide New Window Primary Flag Clear Flag if unable to determine what was taken o…" at bounding box center [694, 43] width 202 height 37
click at [548, 393] on icon at bounding box center [545, 396] width 6 height 7
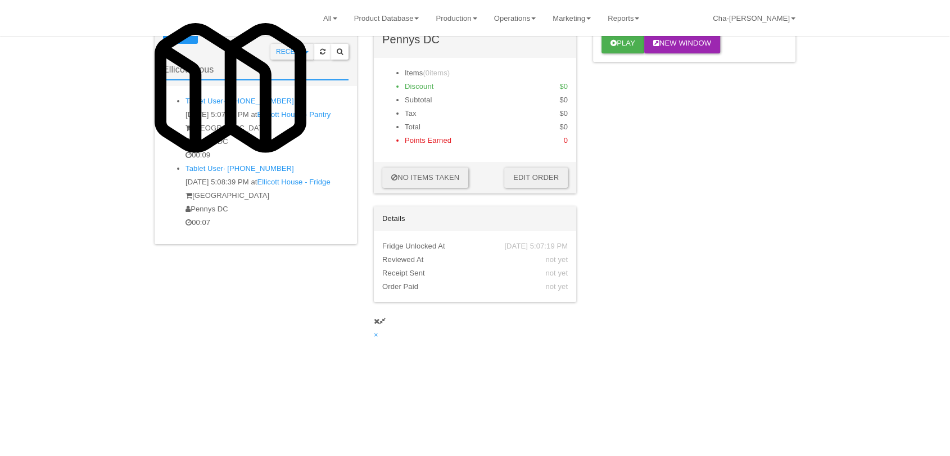
click at [163, 72] on input "Ellicott Hous" at bounding box center [255, 70] width 185 height 21
paste input "Oliv Inside Pool Cooler"
click at [163, 74] on input "Ellicott Oliv Inside Pool Cooler" at bounding box center [255, 70] width 185 height 21
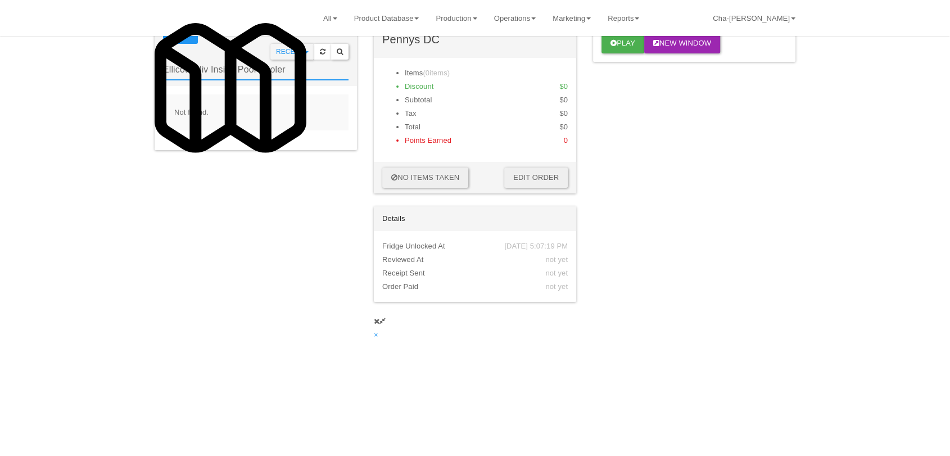
click at [163, 74] on input "Ellicott Oliv Inside Pool Cooler" at bounding box center [255, 70] width 185 height 21
paste input "text"
click at [252, 157] on div "00:07" at bounding box center [266, 154] width 163 height 13
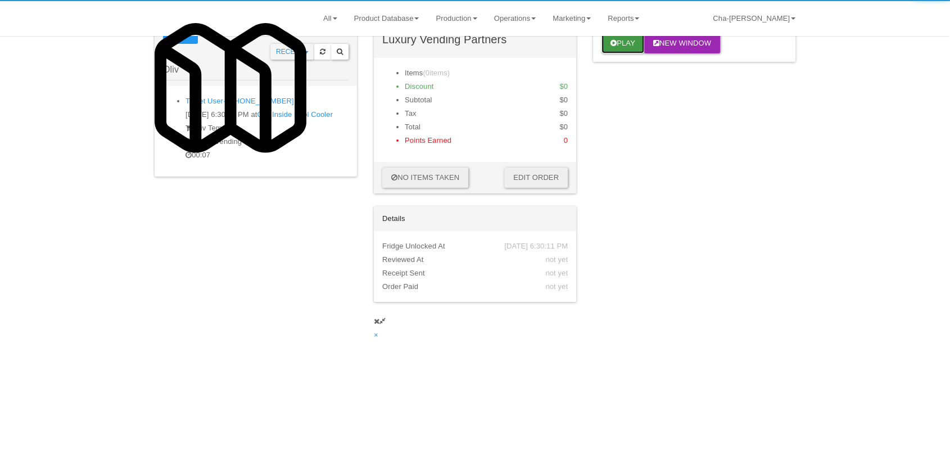
click at [644, 53] on button "Play" at bounding box center [622, 43] width 43 height 20
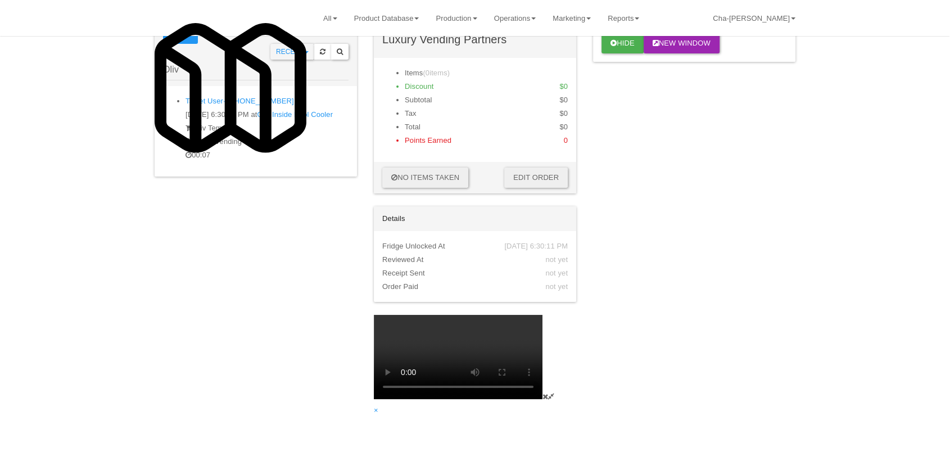
click at [548, 393] on icon at bounding box center [545, 396] width 6 height 7
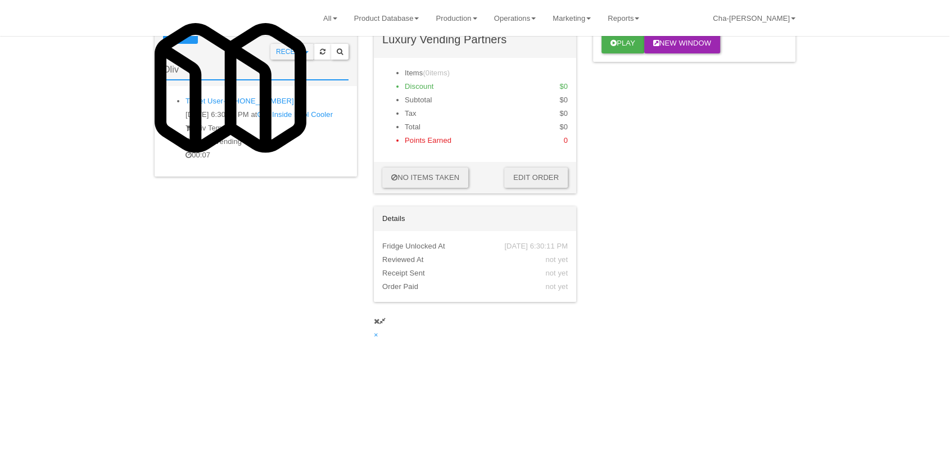
click at [163, 79] on input "Oliv" at bounding box center [255, 70] width 185 height 21
type input "Oliv"
click at [485, 16] on link "Operations" at bounding box center [514, 18] width 59 height 36
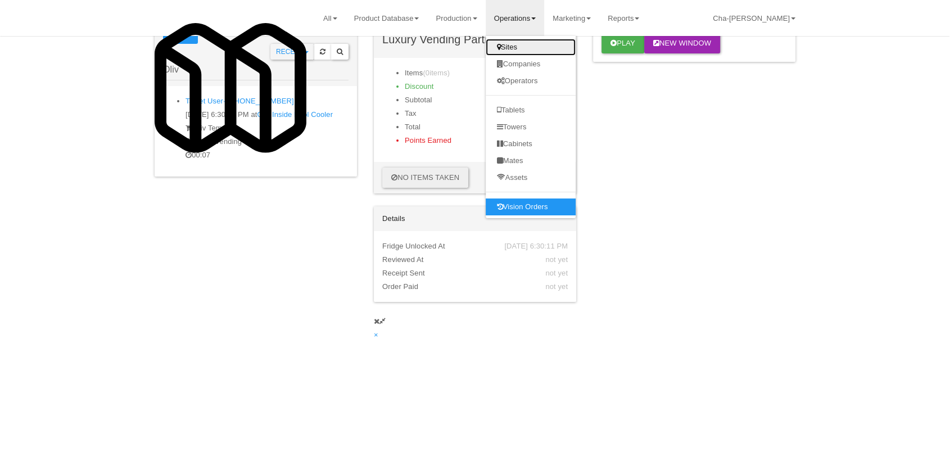
click at [485, 47] on link "Sites" at bounding box center [530, 47] width 90 height 17
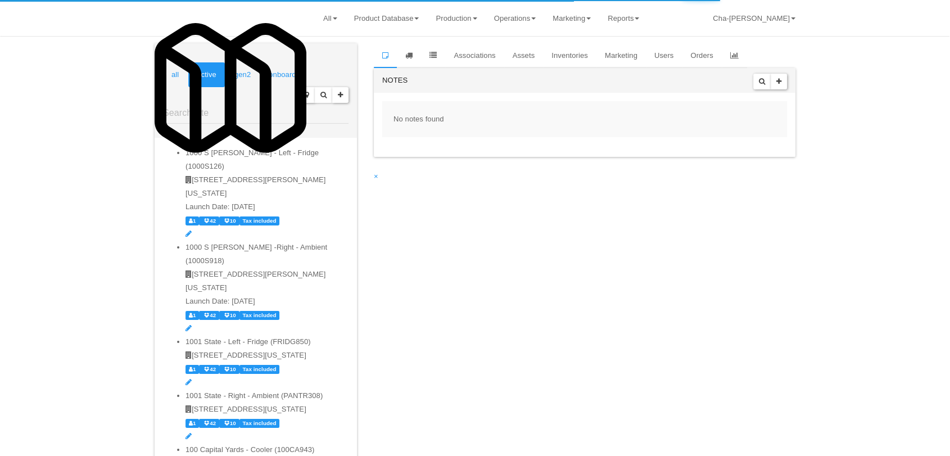
click at [163, 103] on input "text" at bounding box center [255, 113] width 185 height 21
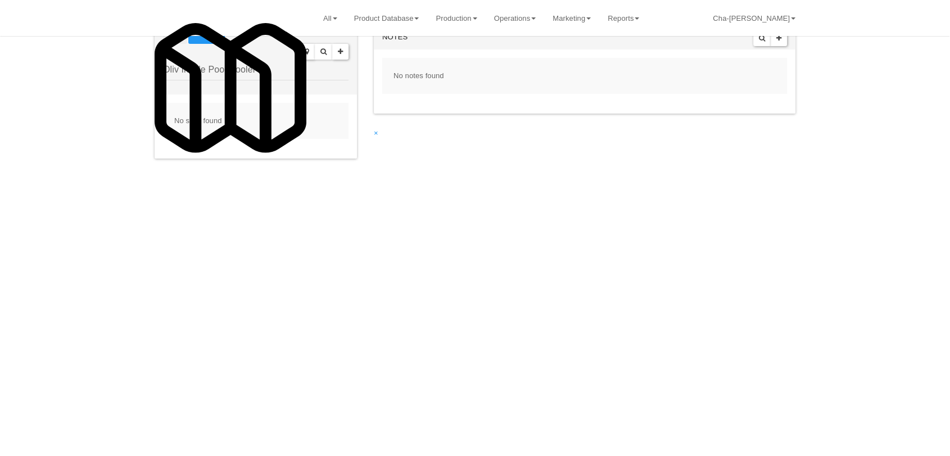
click at [163, 44] on link "all" at bounding box center [175, 31] width 24 height 25
click at [184, 79] on input "Oliv Inside Pool Cooler" at bounding box center [255, 70] width 185 height 21
type input "O"
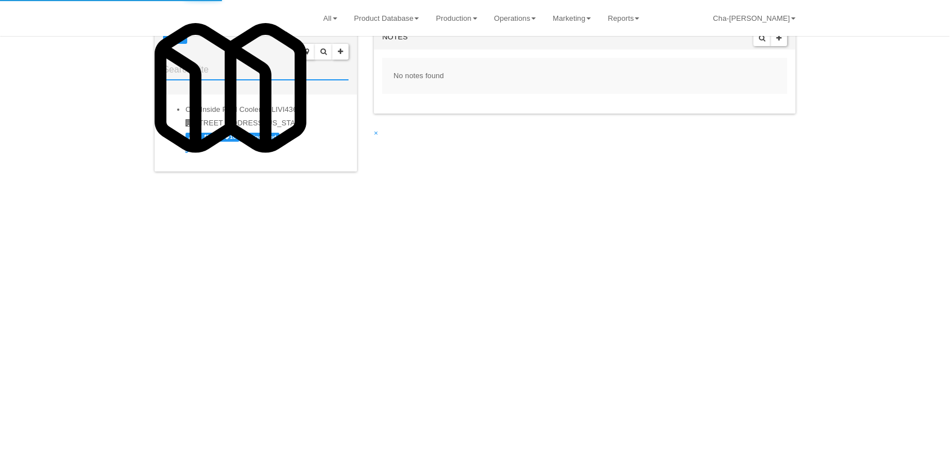
paste input "Oliv Inside Pool Cooler"
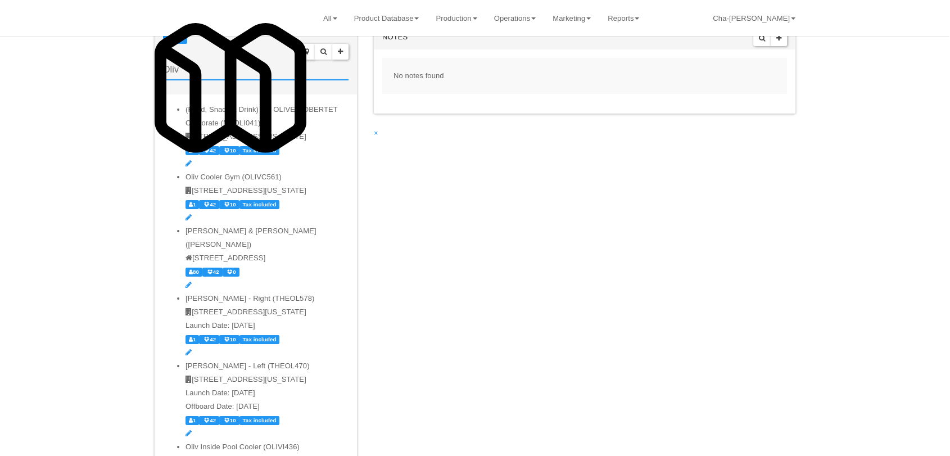
type input "Oliv"
click at [192, 213] on link at bounding box center [188, 217] width 6 height 8
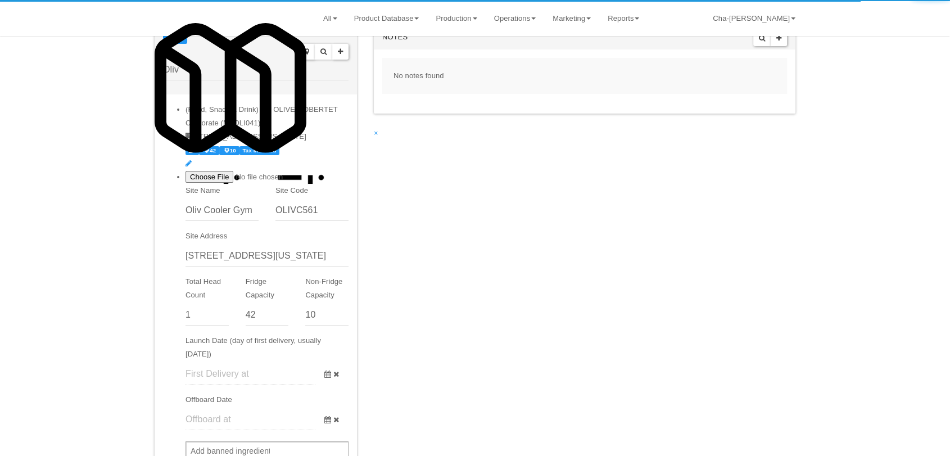
scroll to position [249, 0]
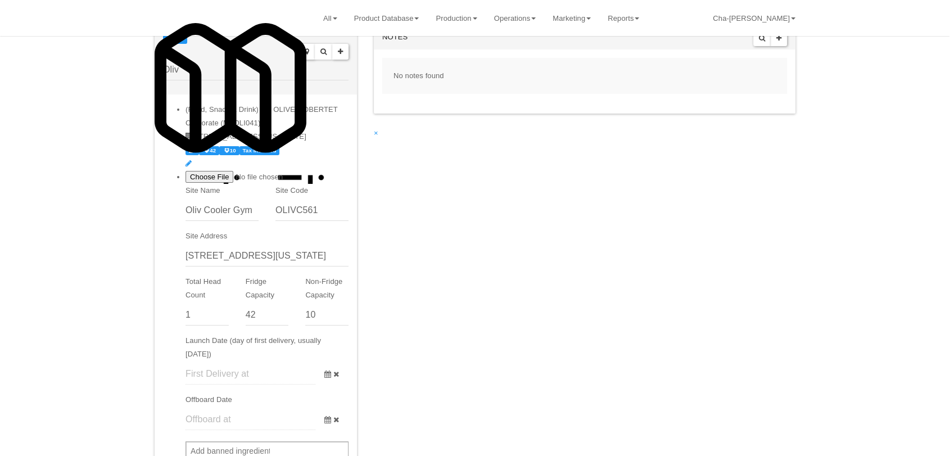
checkbox input "true"
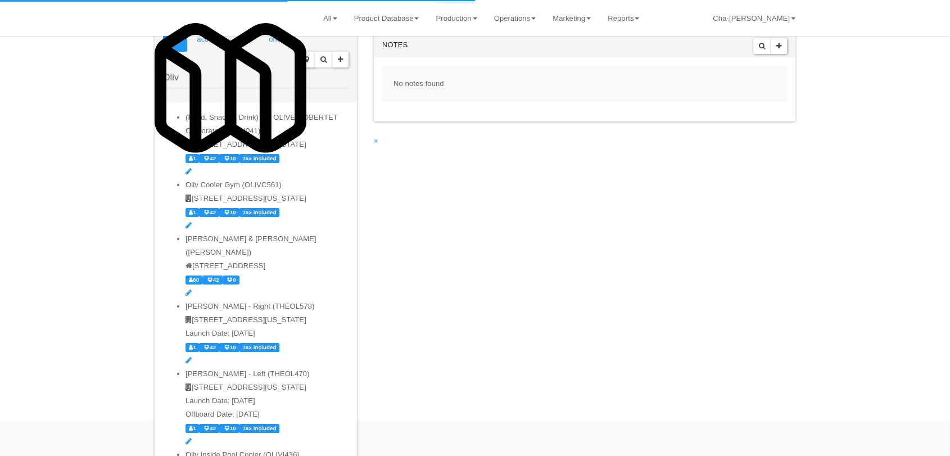
scroll to position [36, 0]
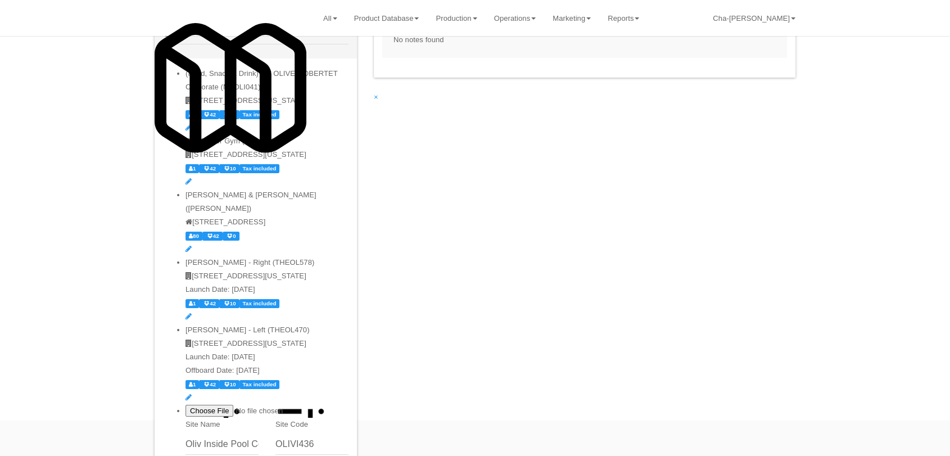
checkbox input "true"
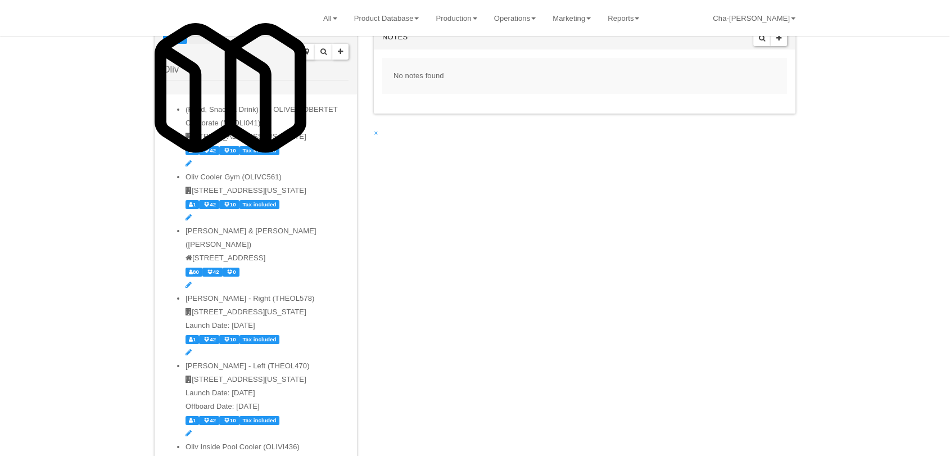
click at [188, 44] on link "active" at bounding box center [206, 31] width 37 height 25
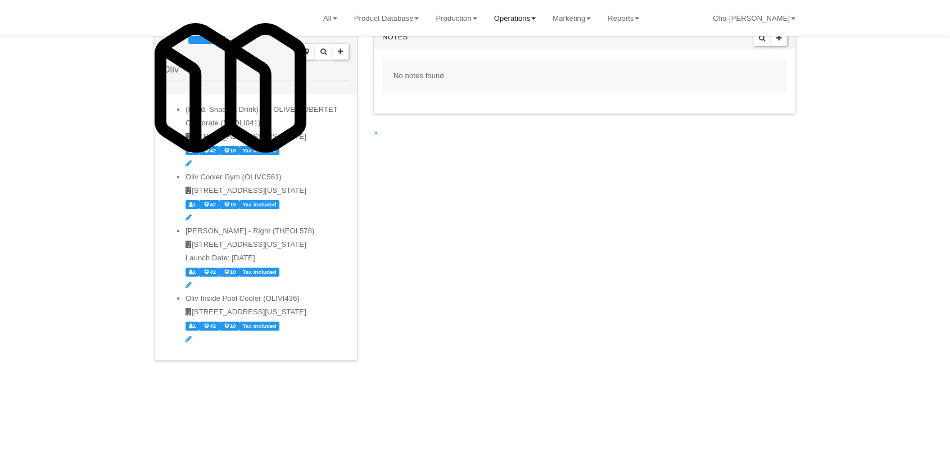
click at [485, 12] on link "Operations" at bounding box center [514, 18] width 59 height 36
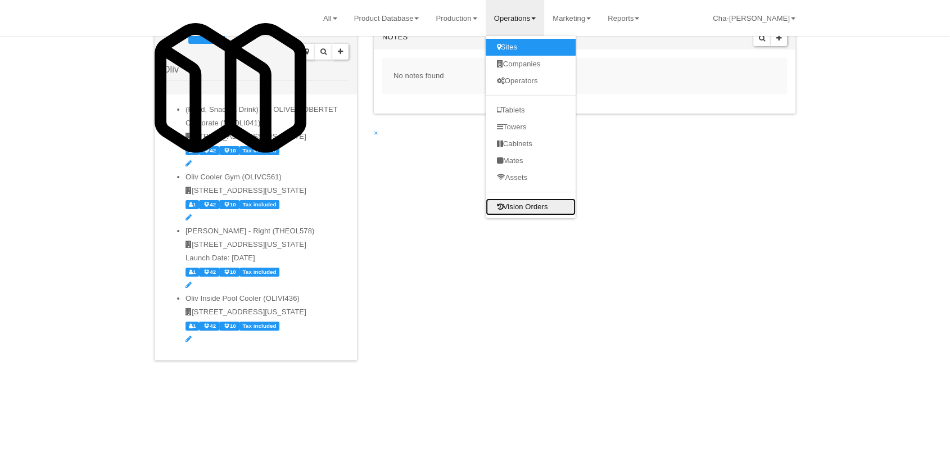
click at [485, 215] on link "Vision Orders" at bounding box center [530, 206] width 90 height 17
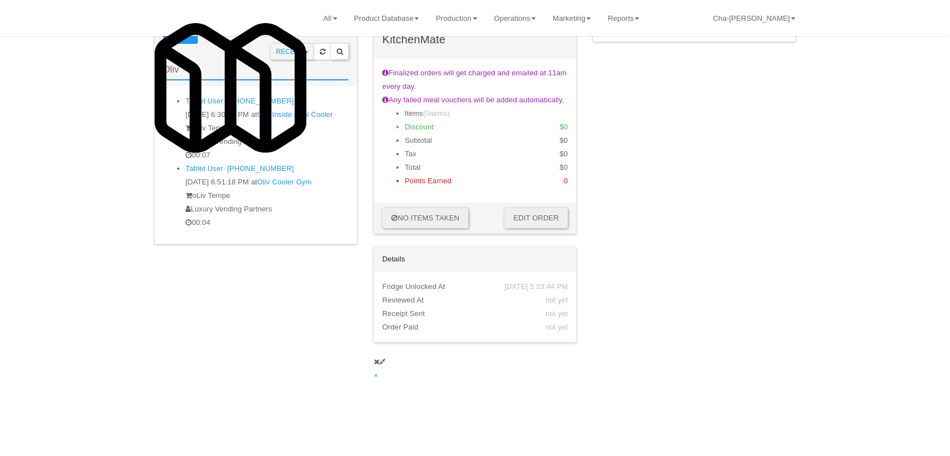
type input "Oliv"
click at [226, 202] on div "oLiv Tempe" at bounding box center [266, 195] width 163 height 13
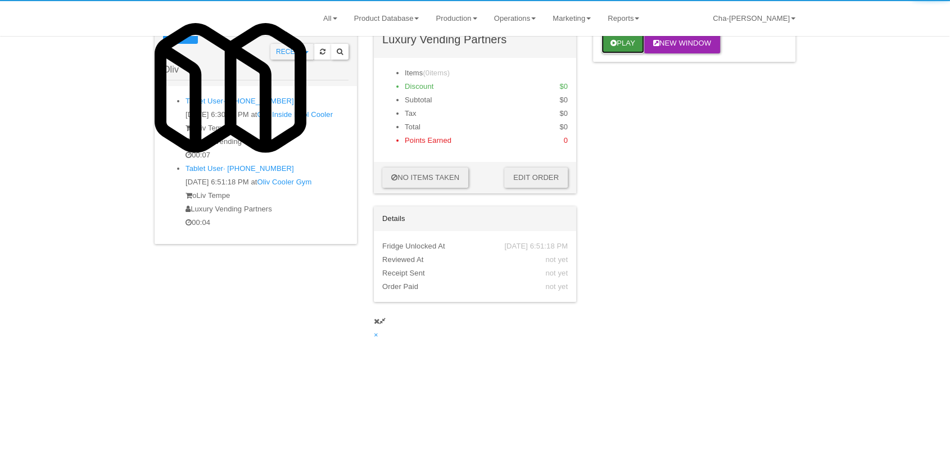
click at [644, 53] on button "Play" at bounding box center [622, 43] width 43 height 20
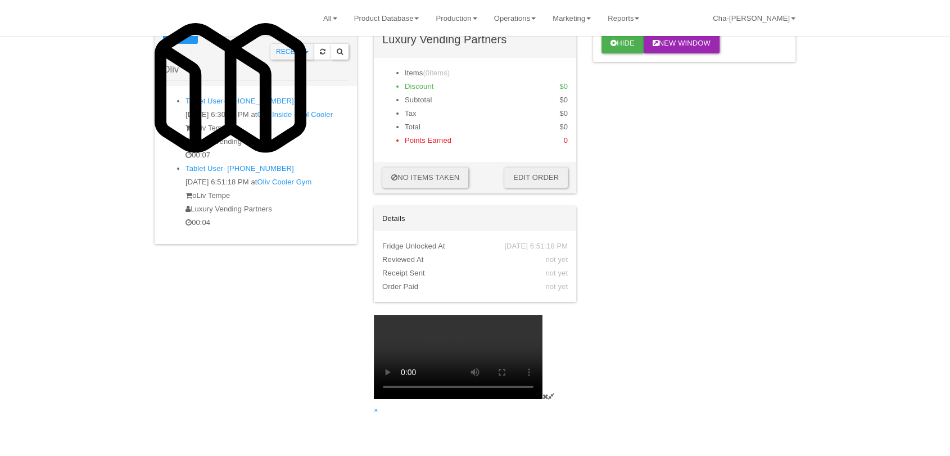
click at [548, 393] on icon at bounding box center [545, 396] width 6 height 7
